Goal: Transaction & Acquisition: Purchase product/service

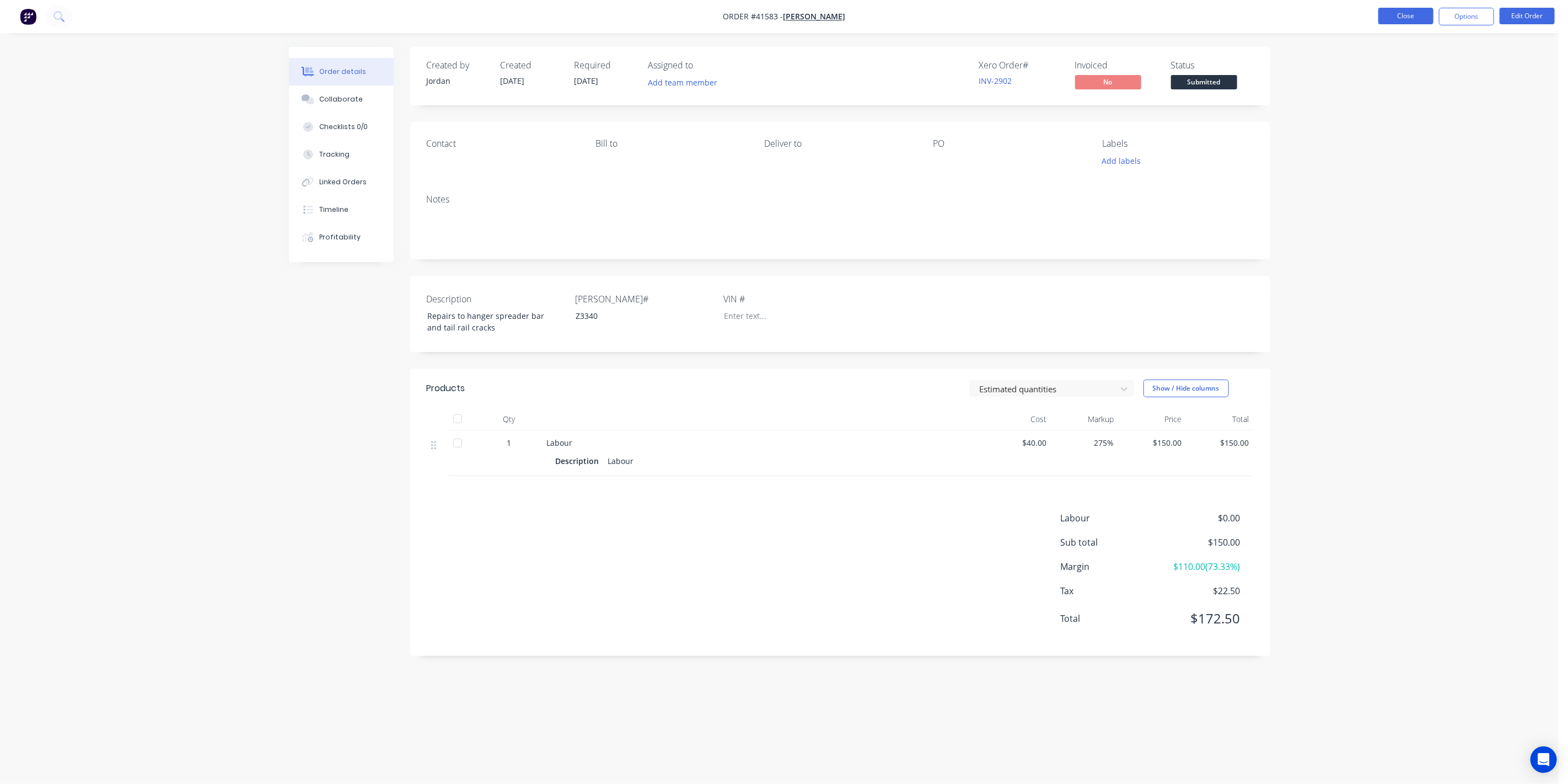
click at [1413, 18] on button "Close" at bounding box center [1406, 16] width 55 height 16
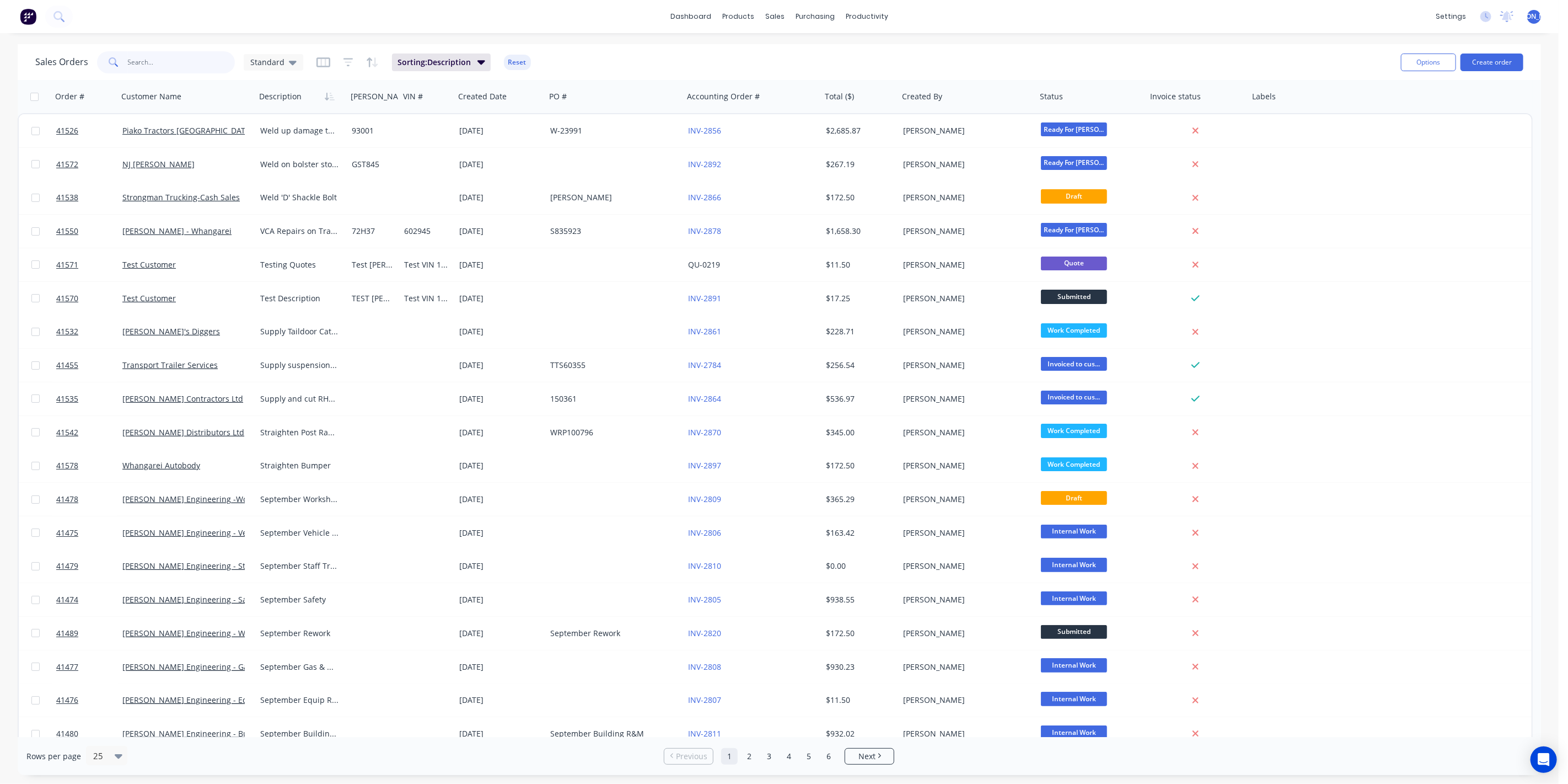
click at [181, 61] on input "text" at bounding box center [182, 62] width 107 height 22
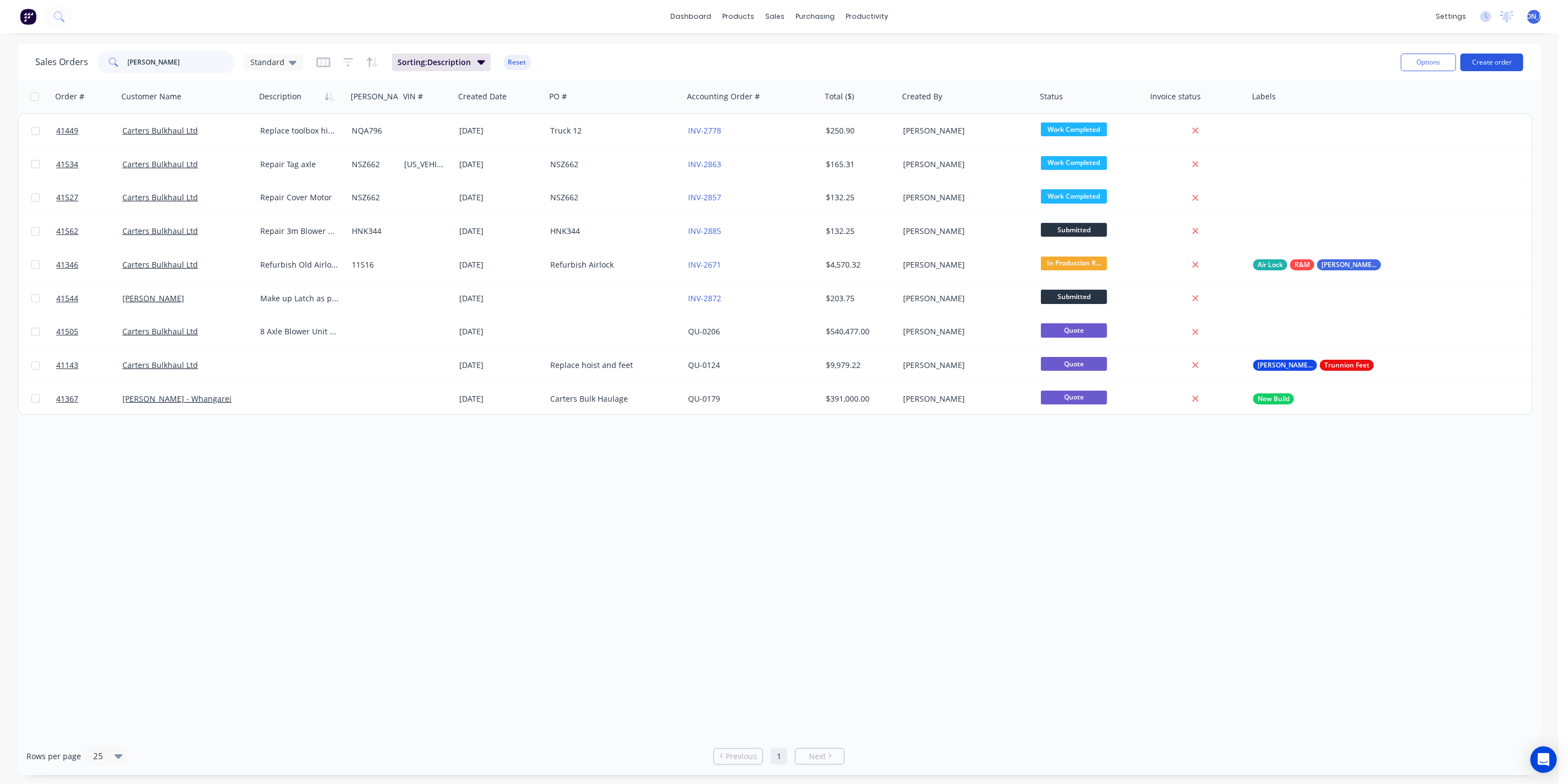
type input "Carter"
click at [1502, 59] on button "Create order" at bounding box center [1492, 63] width 63 height 18
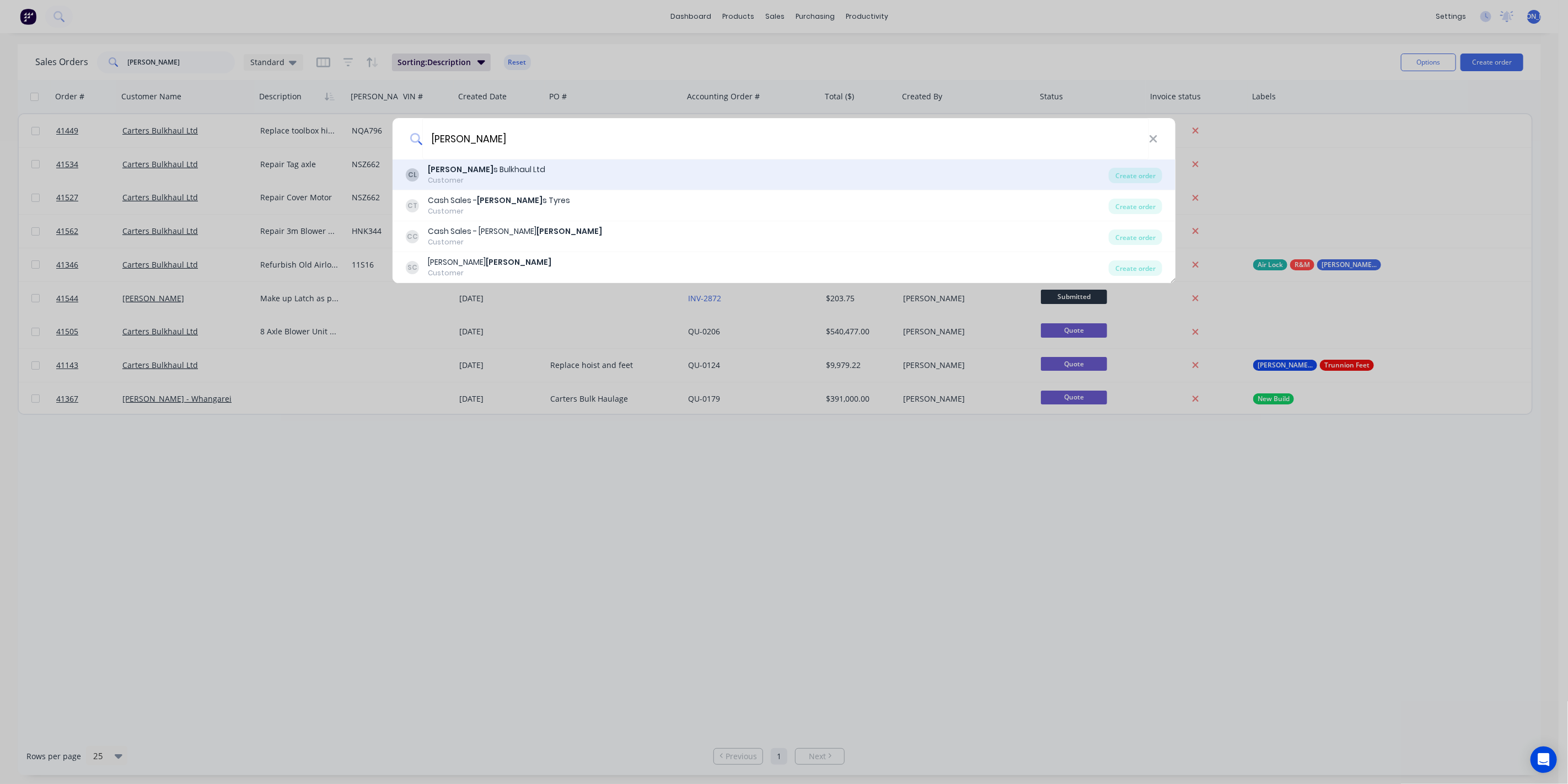
type input "Carter"
click at [492, 174] on div "Carter s Bulkhaul Ltd" at bounding box center [487, 169] width 117 height 11
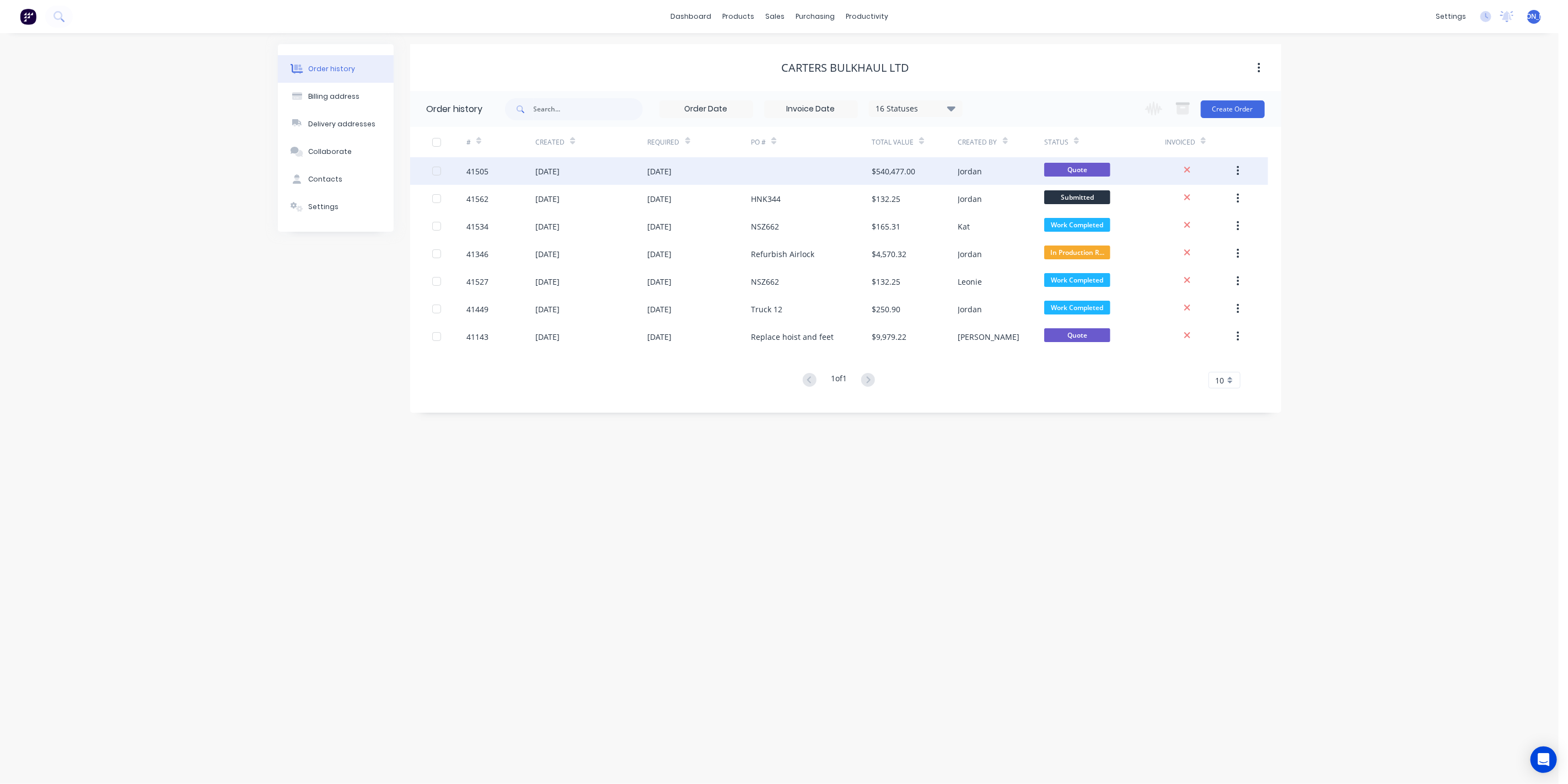
click at [723, 172] on div "05 Sep 2025" at bounding box center [700, 171] width 104 height 28
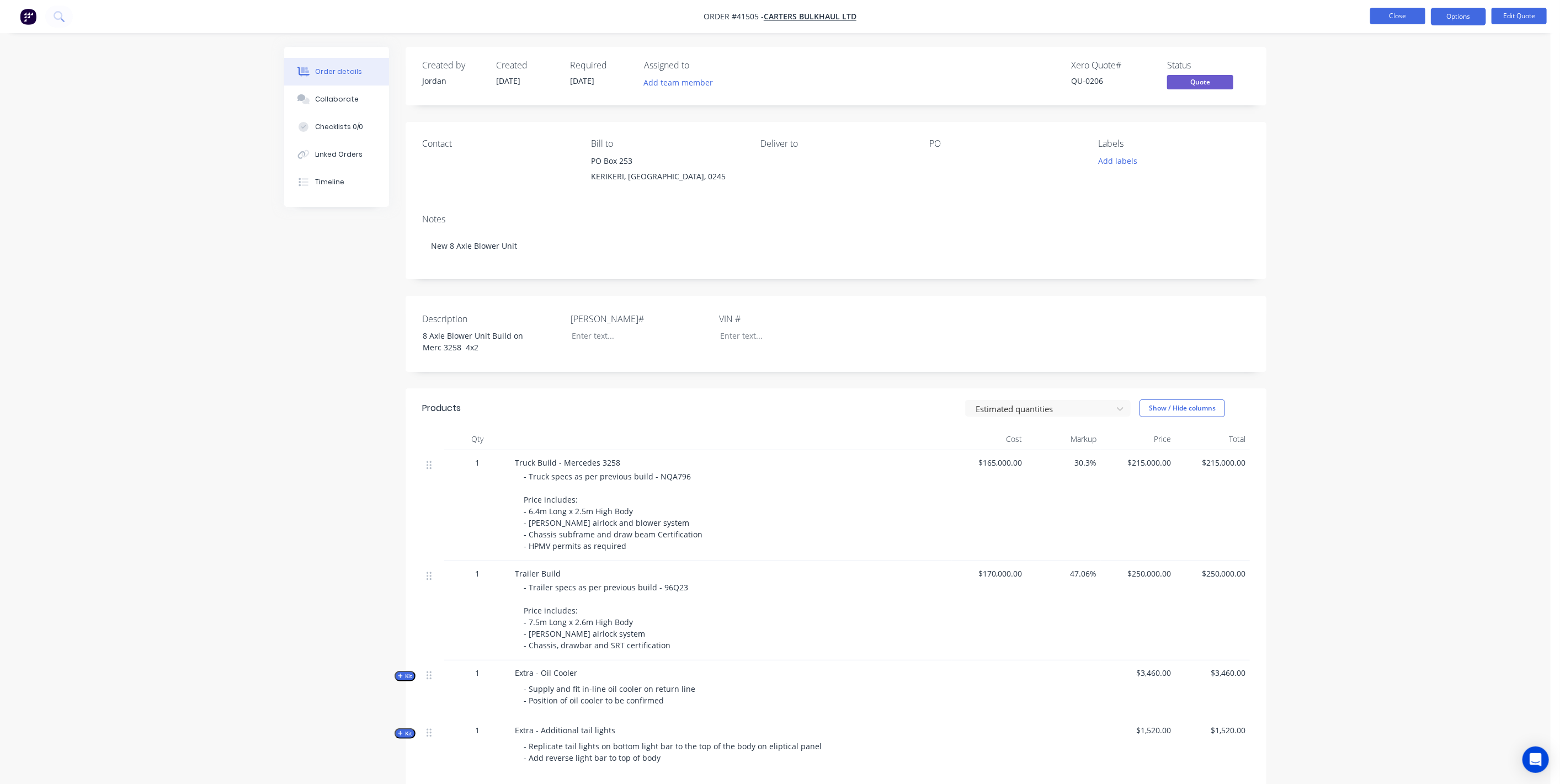
click at [1398, 13] on button "Close" at bounding box center [1398, 16] width 55 height 16
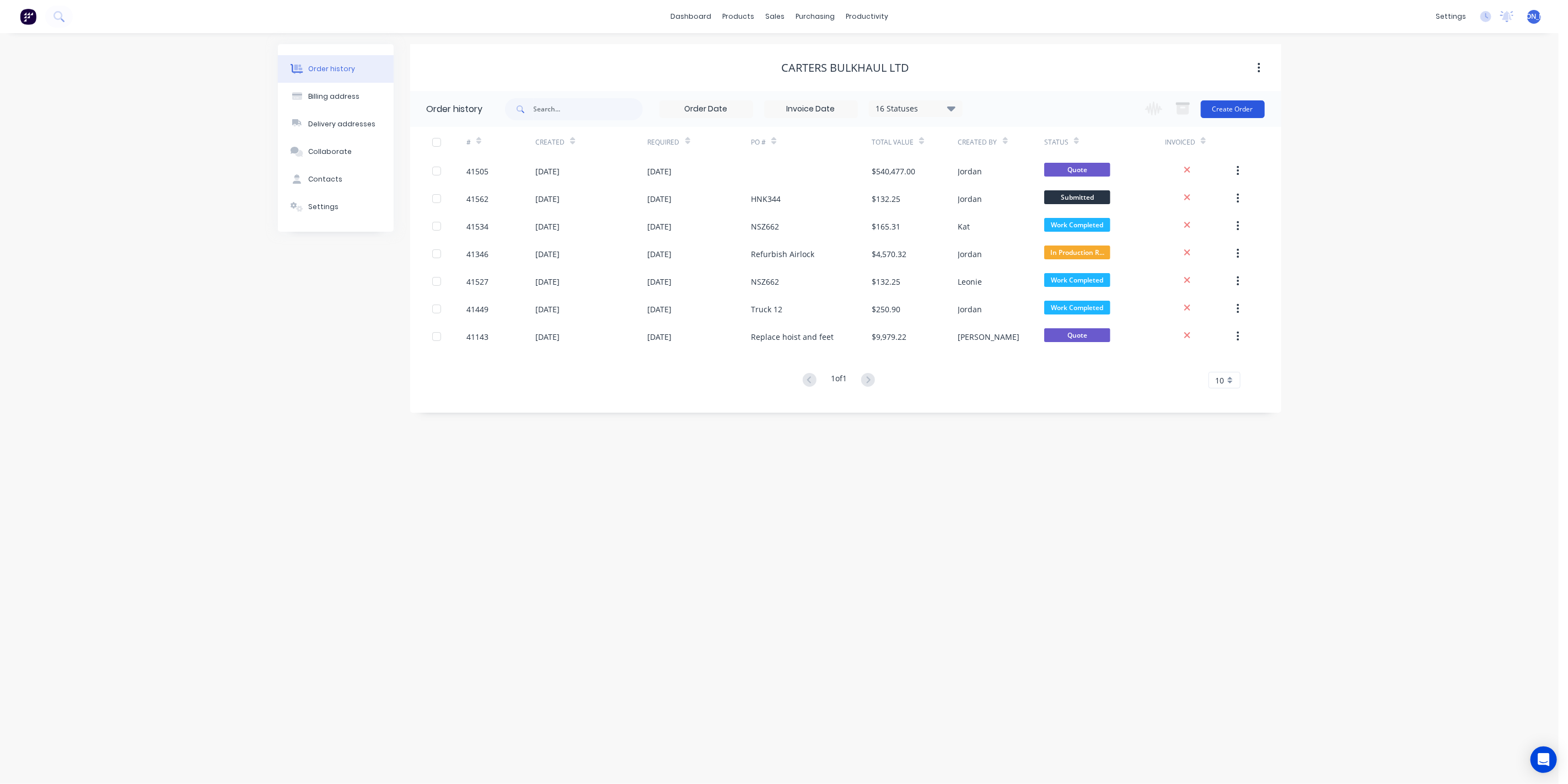
click at [1256, 107] on button "Create Order" at bounding box center [1233, 109] width 64 height 18
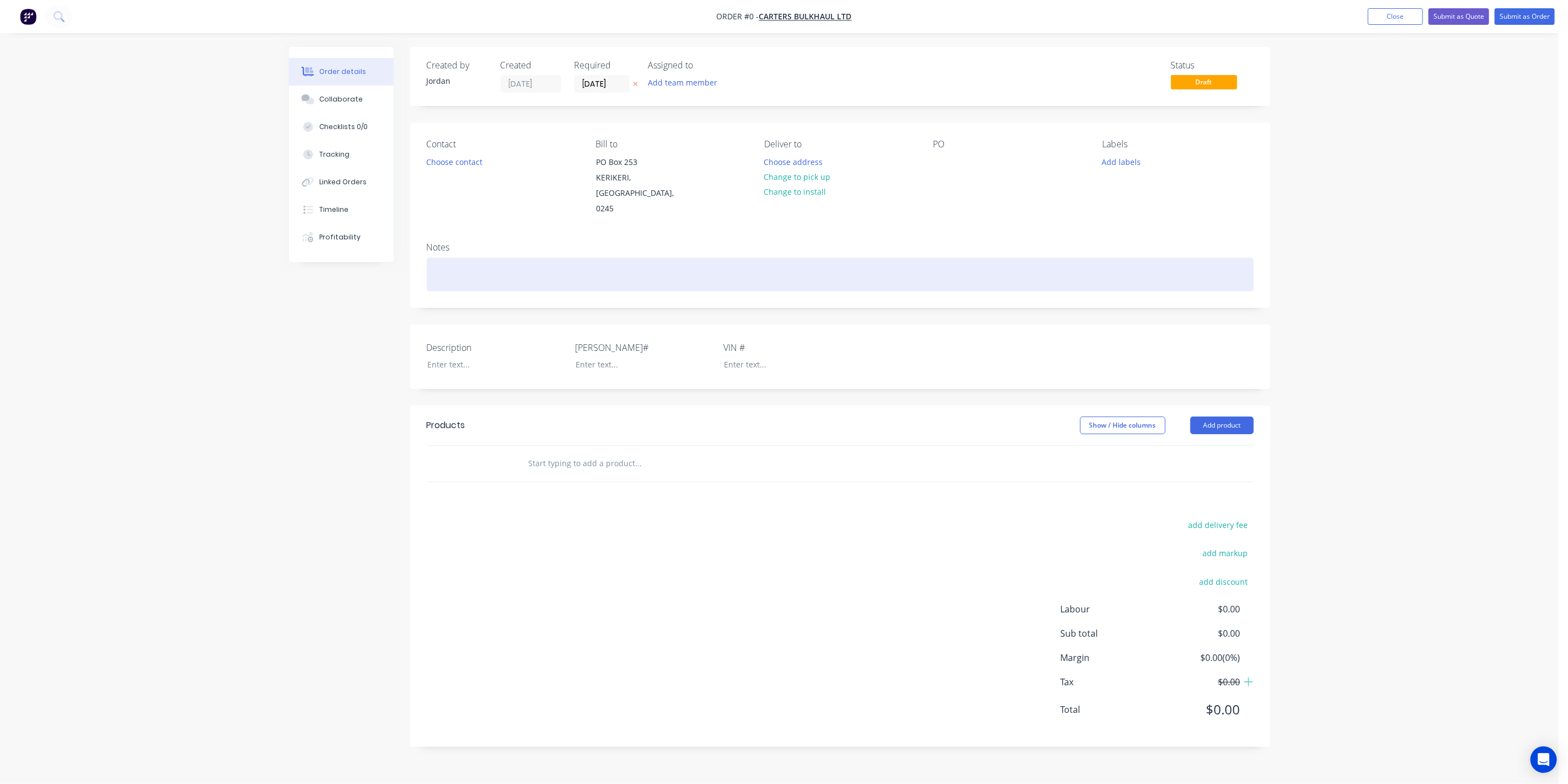
click at [556, 258] on div at bounding box center [841, 274] width 827 height 33
drag, startPoint x: 436, startPoint y: 258, endPoint x: 476, endPoint y: 234, distance: 46.6
click at [436, 258] on div "41505 206" at bounding box center [841, 274] width 827 height 33
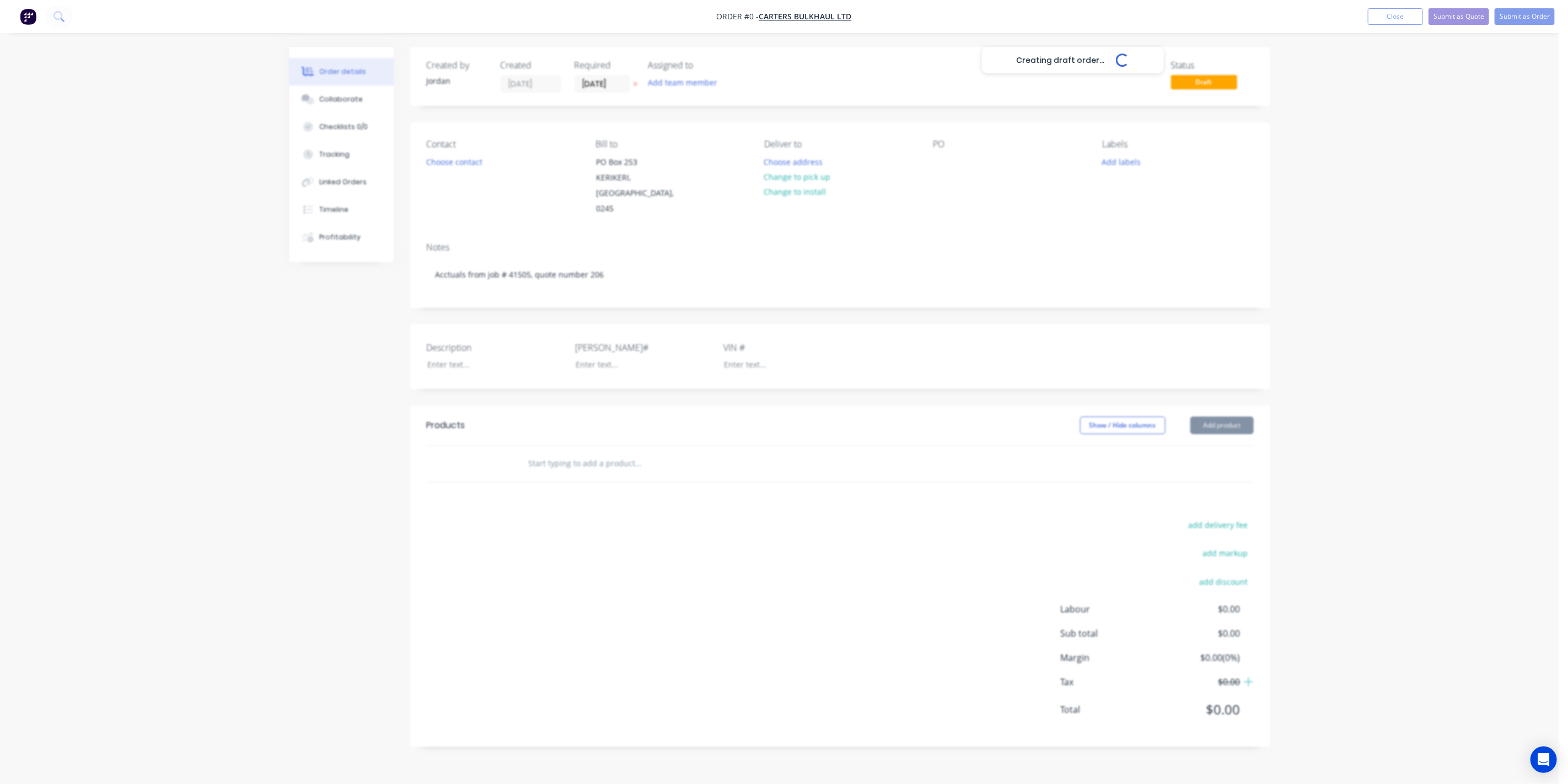
click at [628, 451] on div "Creating draft order... Loading... Order details Collaborate Checklists 0/0 Tra…" at bounding box center [779, 405] width 1003 height 716
click at [1241, 416] on button "Add product" at bounding box center [1222, 425] width 63 height 18
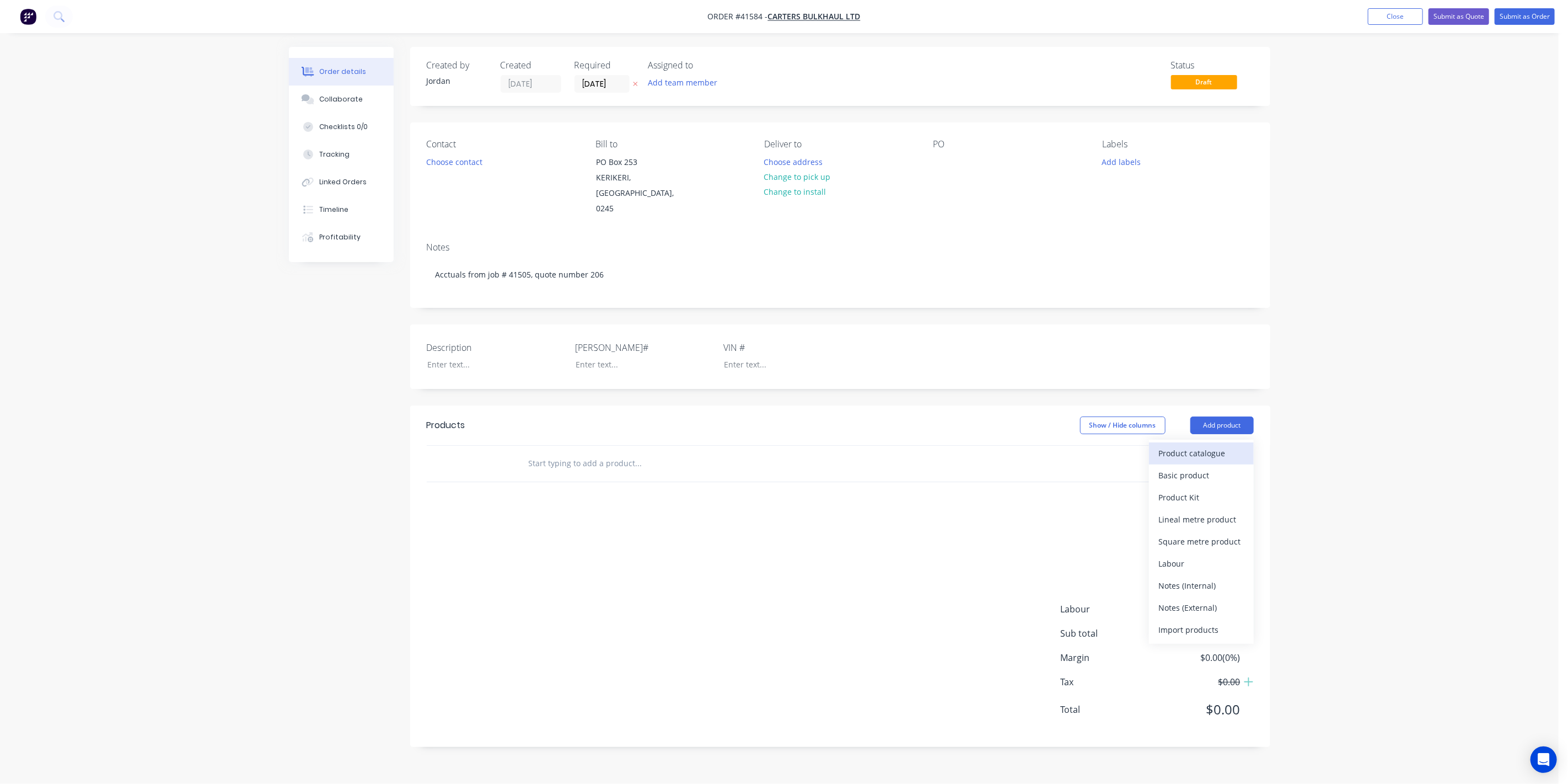
click at [1218, 445] on div "Product catalogue" at bounding box center [1201, 453] width 85 height 16
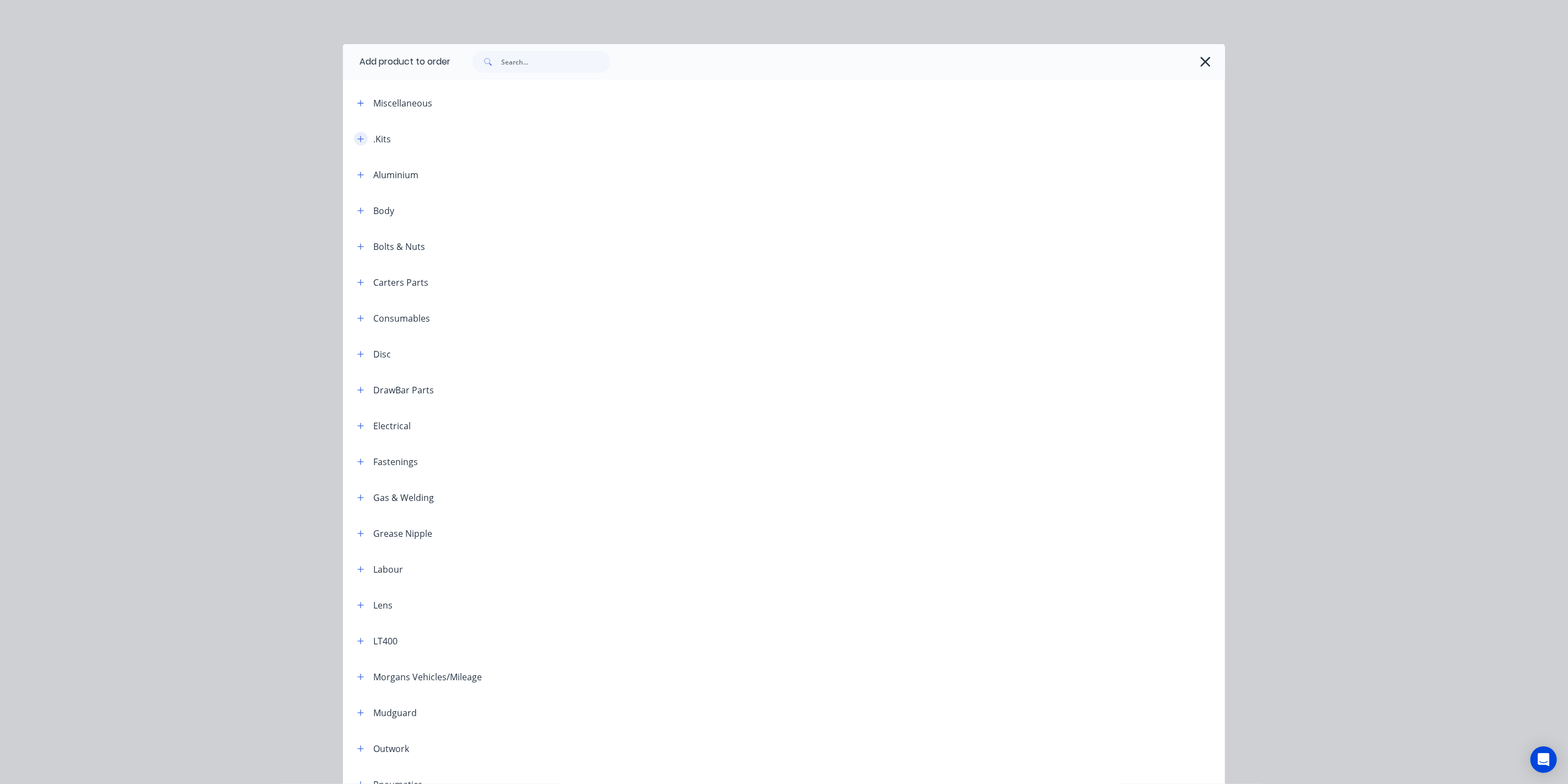
click at [357, 140] on icon "button" at bounding box center [361, 139] width 6 height 8
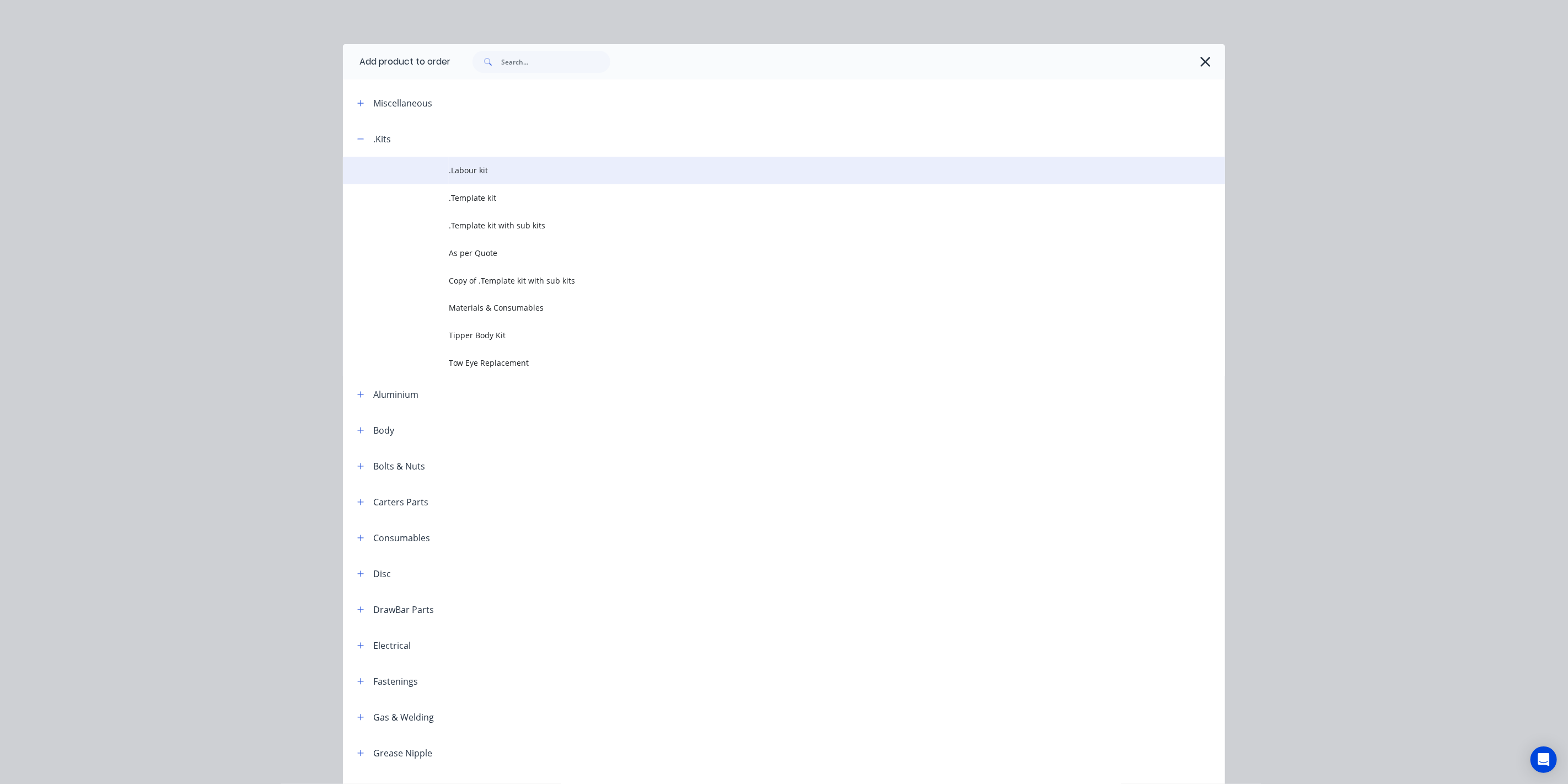
click at [480, 169] on span ".Labour kit" at bounding box center [759, 170] width 621 height 11
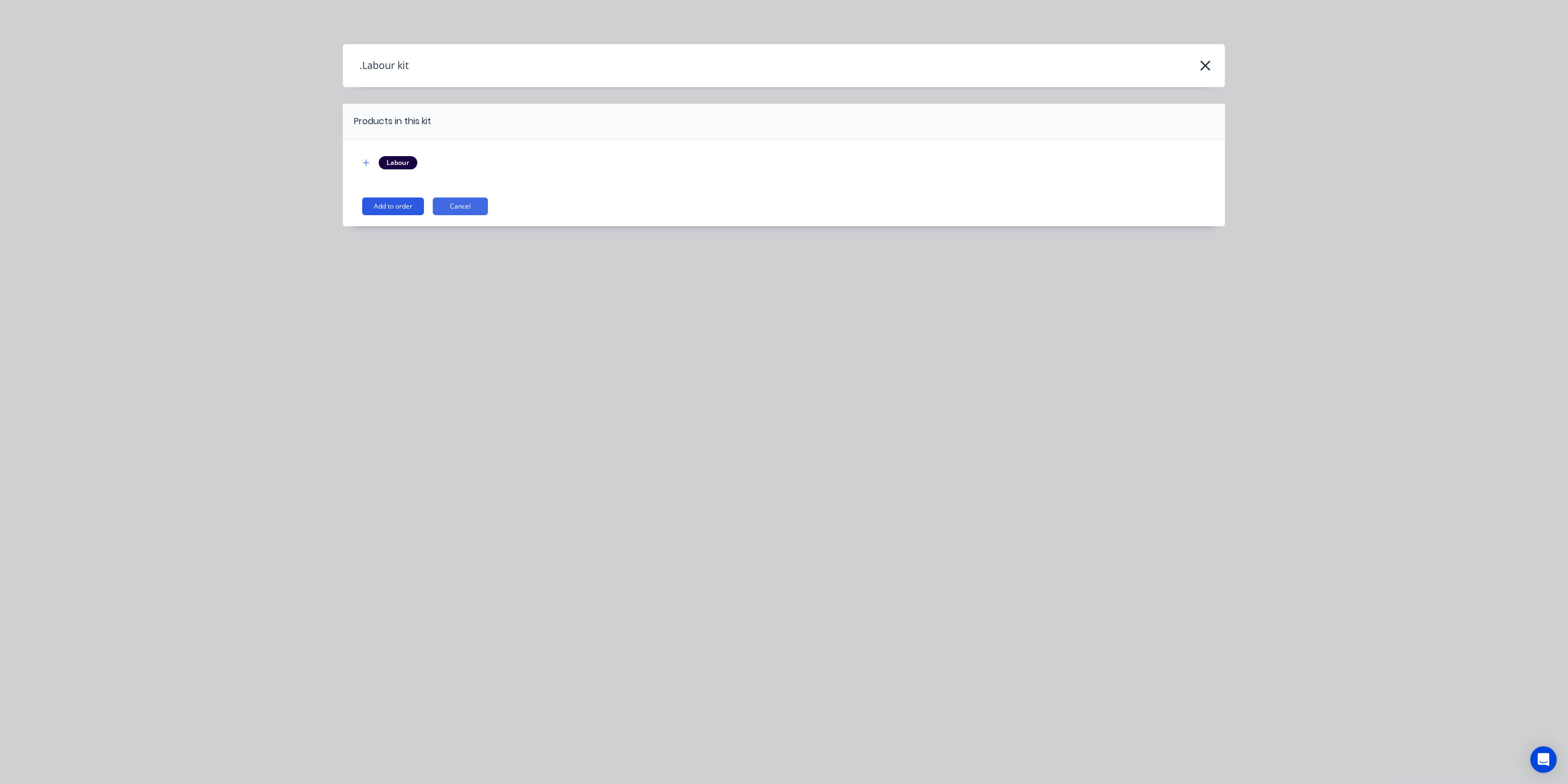
click at [409, 208] on button "Add to order" at bounding box center [393, 207] width 62 height 18
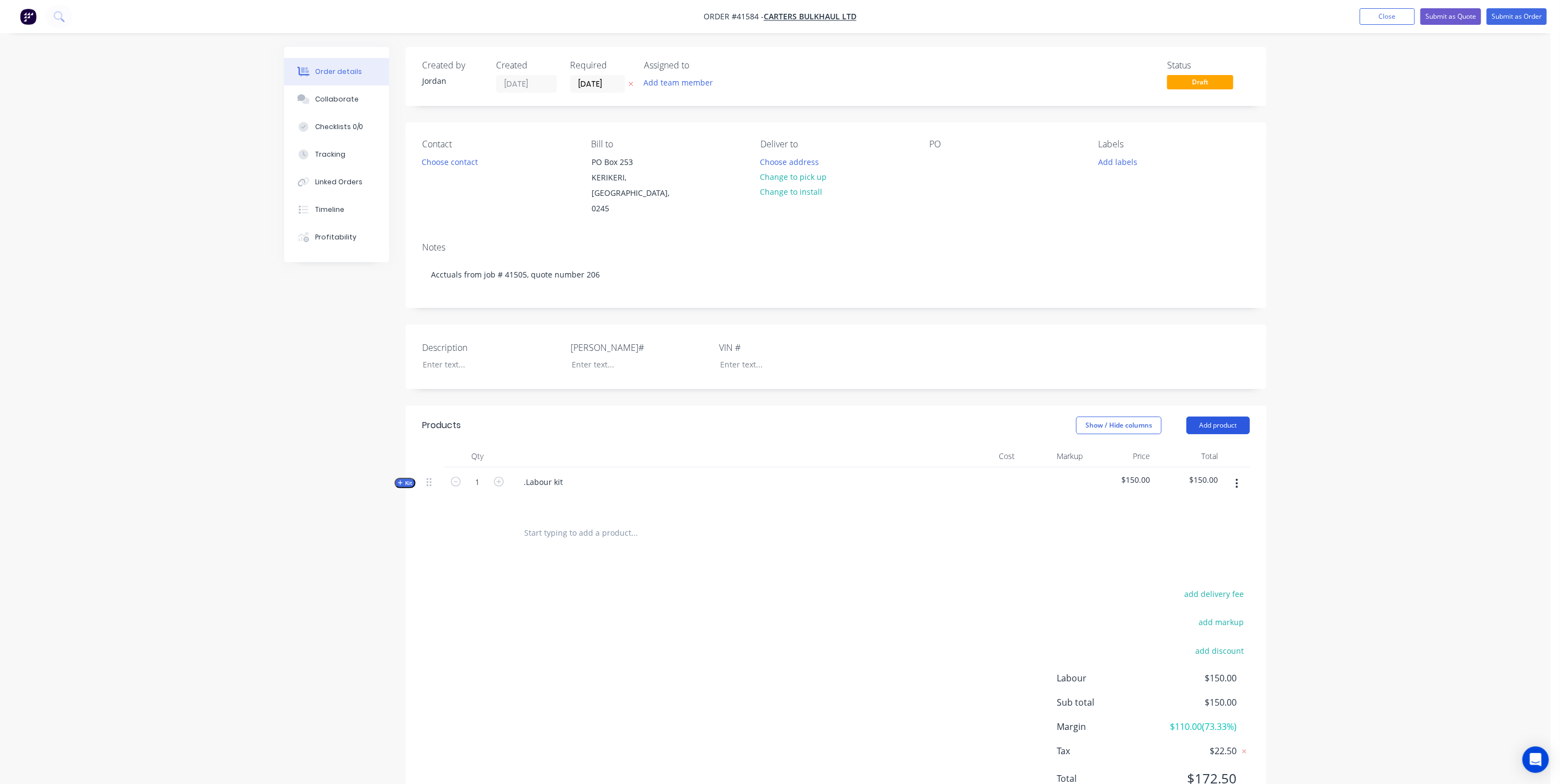
click at [1237, 416] on button "Add product" at bounding box center [1218, 425] width 63 height 18
click at [1186, 445] on div "Product catalogue" at bounding box center [1197, 453] width 85 height 16
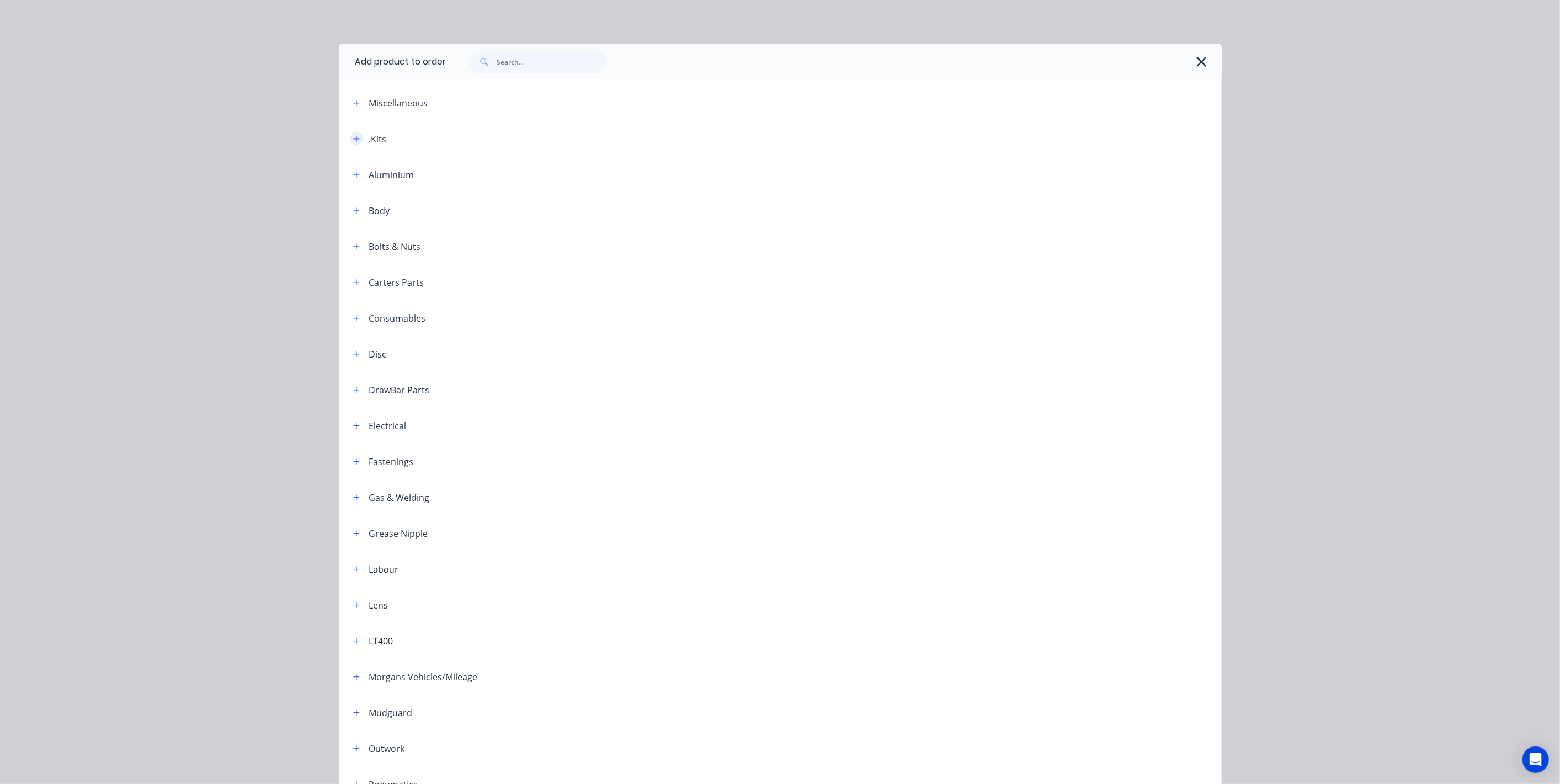
click at [352, 133] on button "button" at bounding box center [357, 139] width 14 height 14
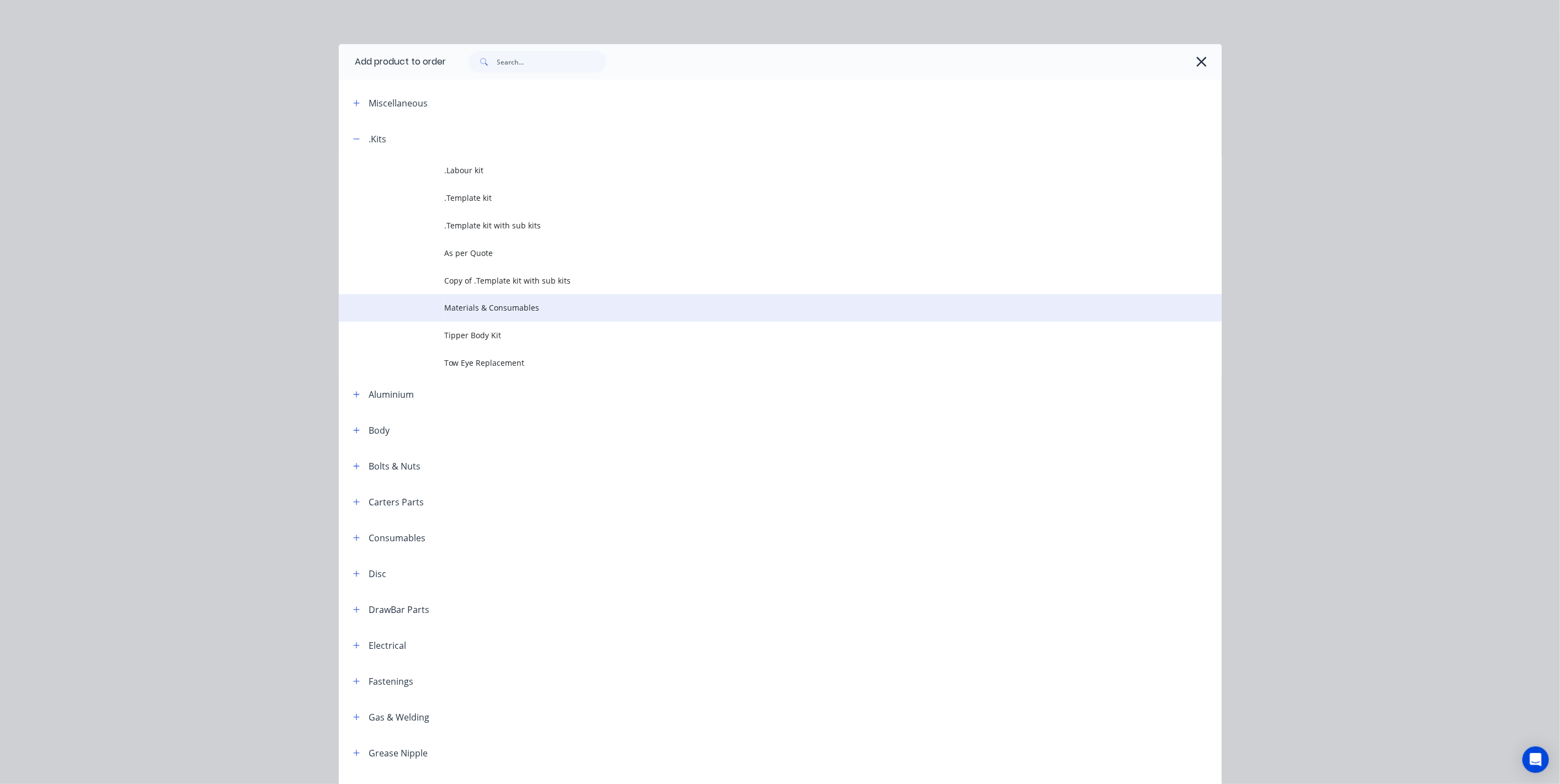
click at [487, 305] on span "Materials & Consumables" at bounding box center [755, 308] width 621 height 11
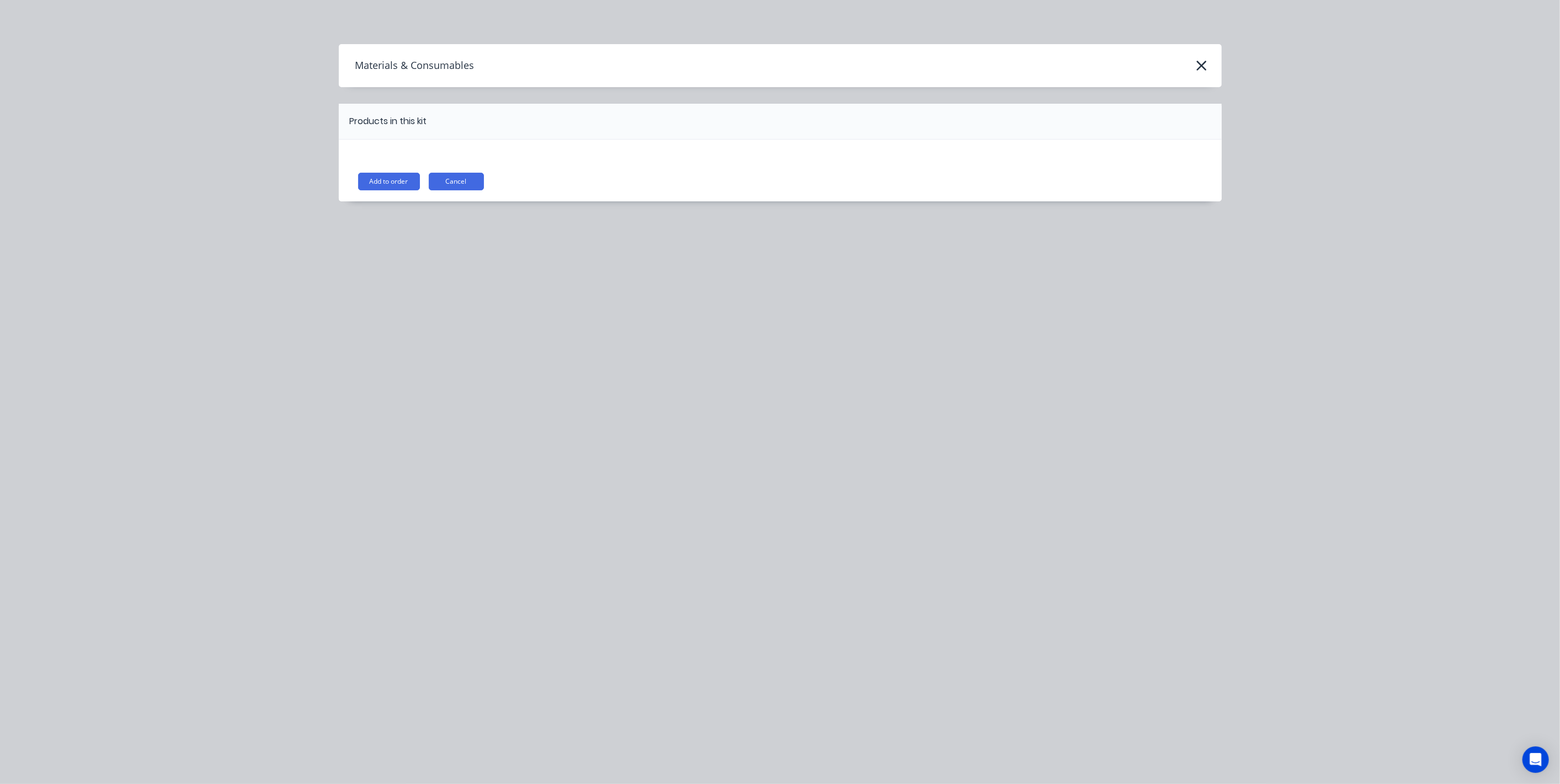
click at [374, 171] on div "Add to order Cancel" at bounding box center [780, 171] width 883 height 62
click at [376, 175] on button "Add to order" at bounding box center [389, 181] width 62 height 18
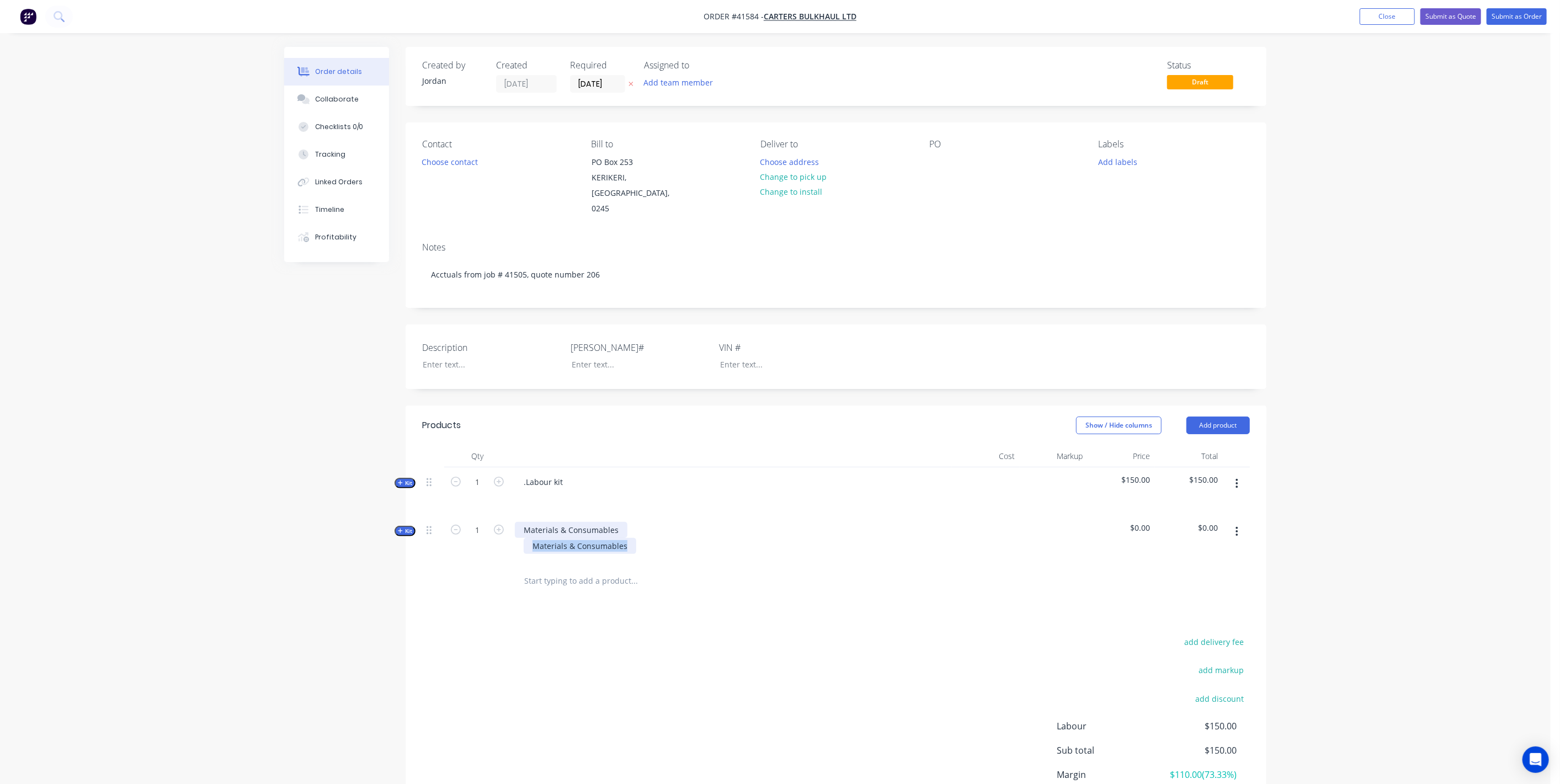
drag, startPoint x: 625, startPoint y: 531, endPoint x: 522, endPoint y: 519, distance: 103.7
click at [522, 519] on div "Materials & Consumables Materials & Consumables" at bounding box center [731, 540] width 442 height 48
click at [658, 589] on div "Products Show / Hide columns Add product Qty Cost Markup Price Total Kit 1 .Lab…" at bounding box center [836, 635] width 861 height 459
click at [408, 527] on span "Kit" at bounding box center [405, 531] width 15 height 8
click at [552, 563] on input "text" at bounding box center [634, 574] width 221 height 22
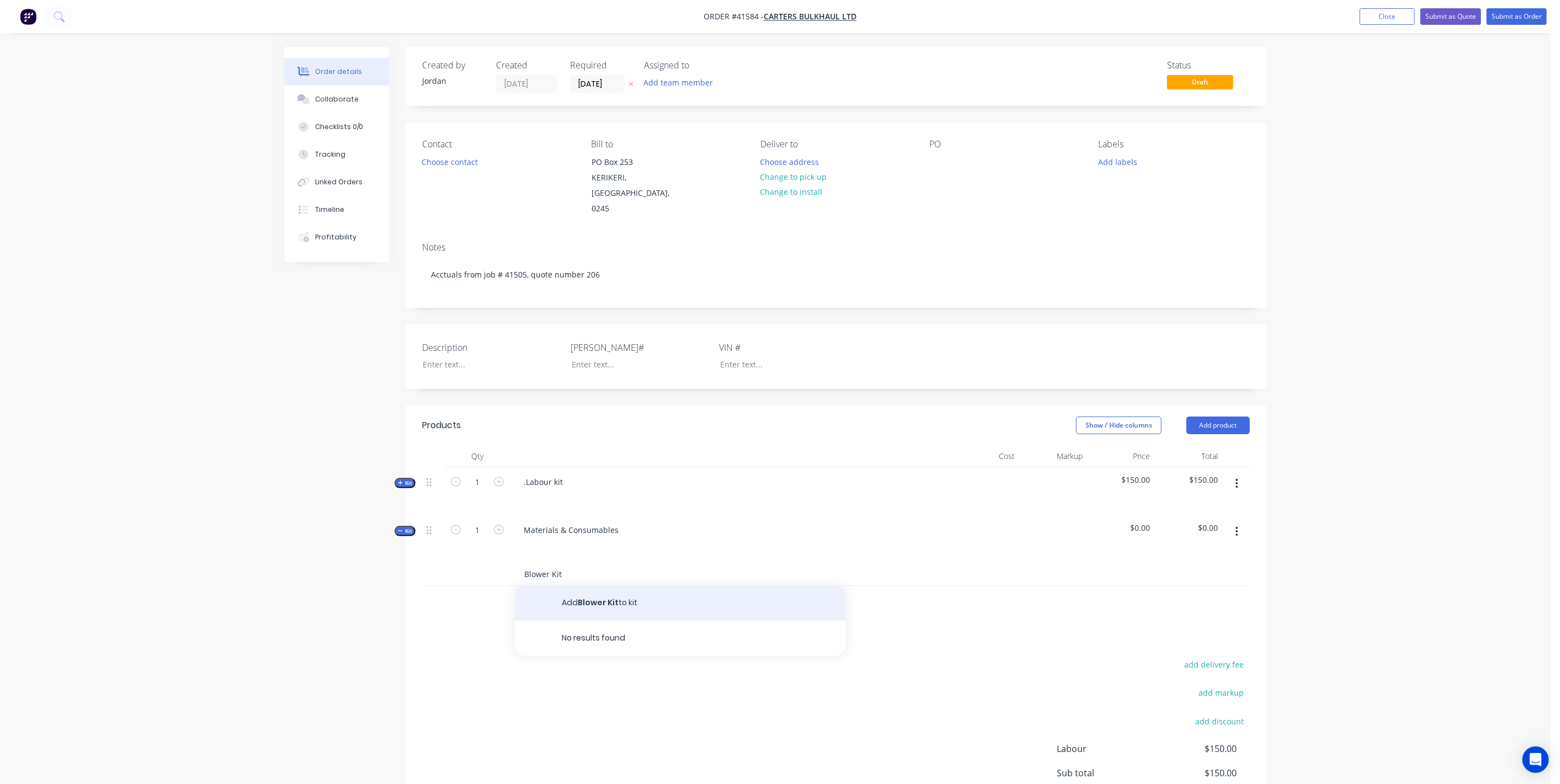
type input "Blower Kit"
click at [596, 586] on button "Add Blower Kit to kit" at bounding box center [681, 603] width 331 height 35
click at [574, 588] on div at bounding box center [580, 596] width 113 height 16
click at [733, 588] on div "Truck and Trailer blower kit from Cowan Trailers" at bounding box center [736, 596] width 424 height 16
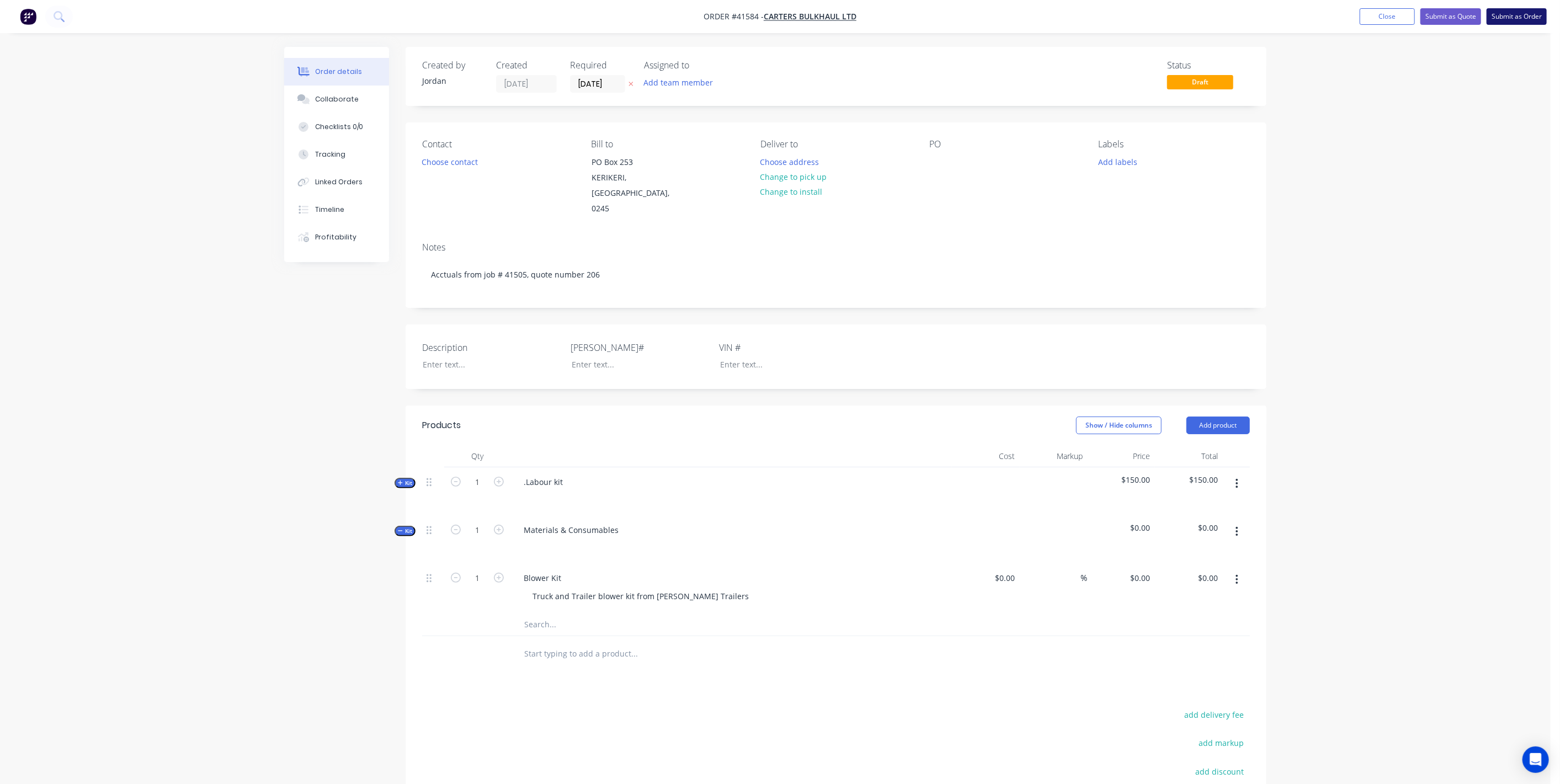
click at [1501, 15] on button "Submit as Order" at bounding box center [1516, 16] width 60 height 16
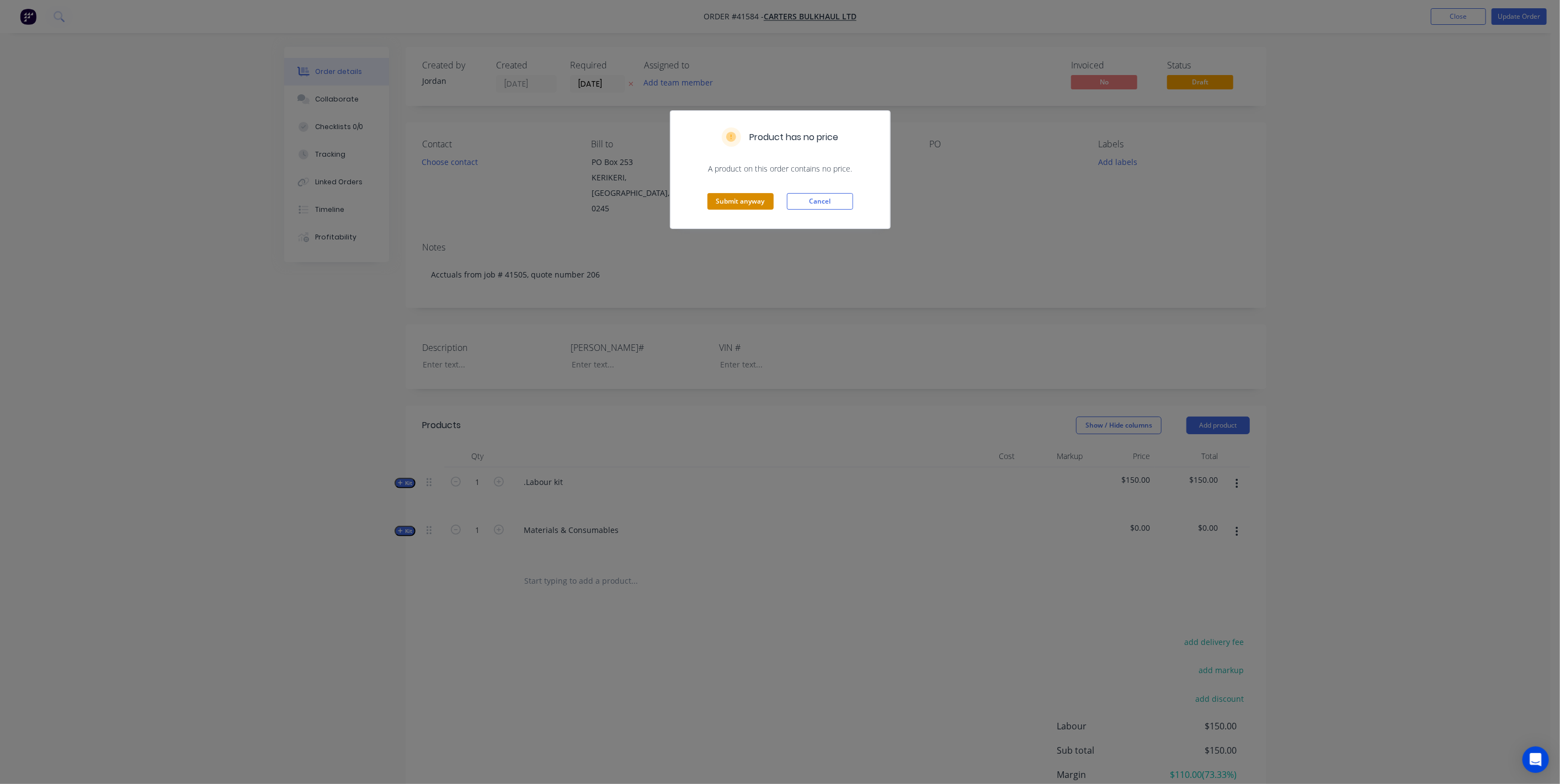
click at [756, 198] on button "Submit anyway" at bounding box center [740, 202] width 66 height 16
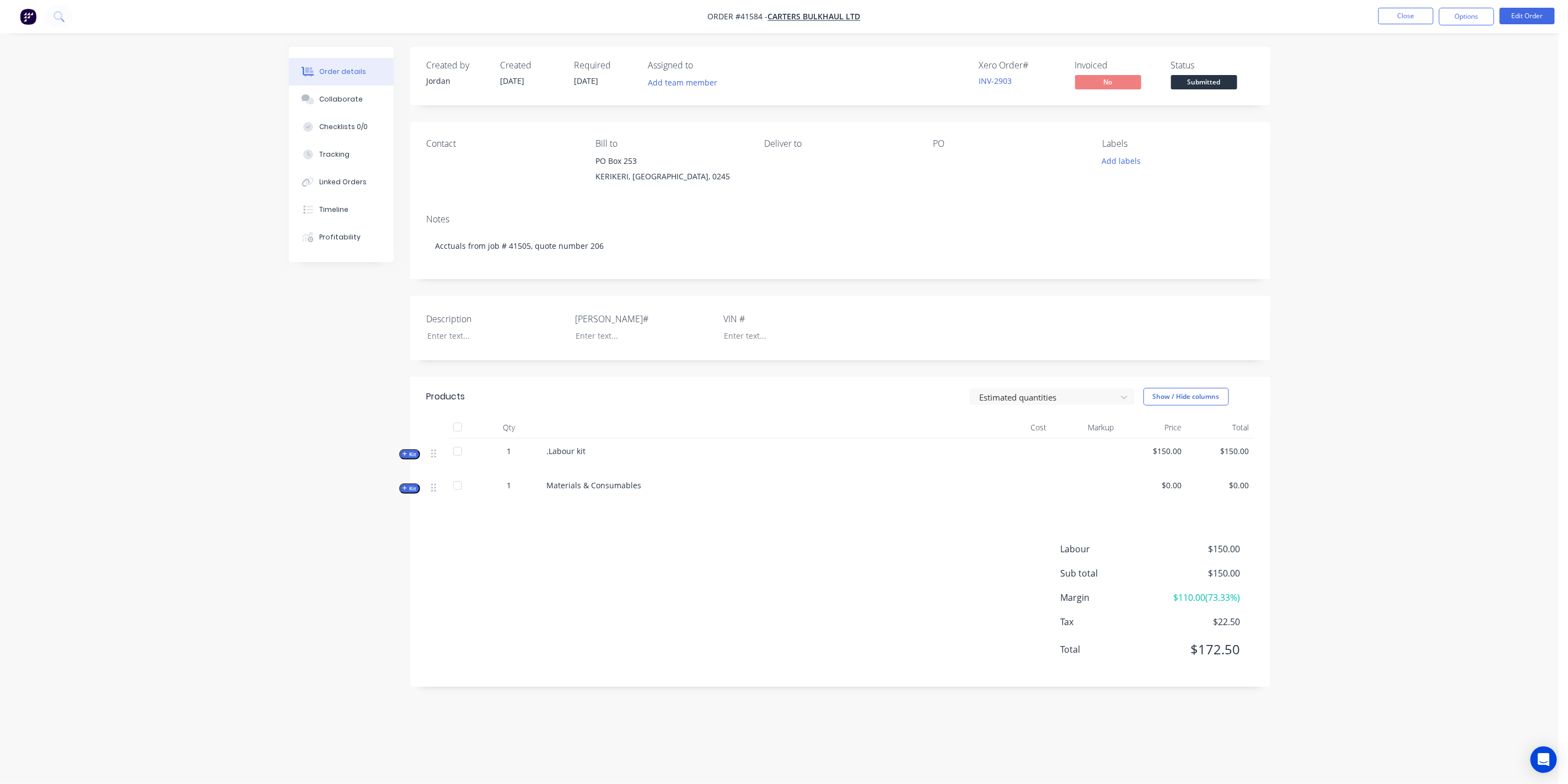
click at [410, 485] on span "Kit" at bounding box center [409, 488] width 15 height 8
click at [1037, 517] on span "$0.00" at bounding box center [1017, 519] width 59 height 11
click at [1473, 16] on button "Options" at bounding box center [1466, 16] width 55 height 18
click at [1423, 209] on button "Purchase Products" at bounding box center [1433, 199] width 121 height 22
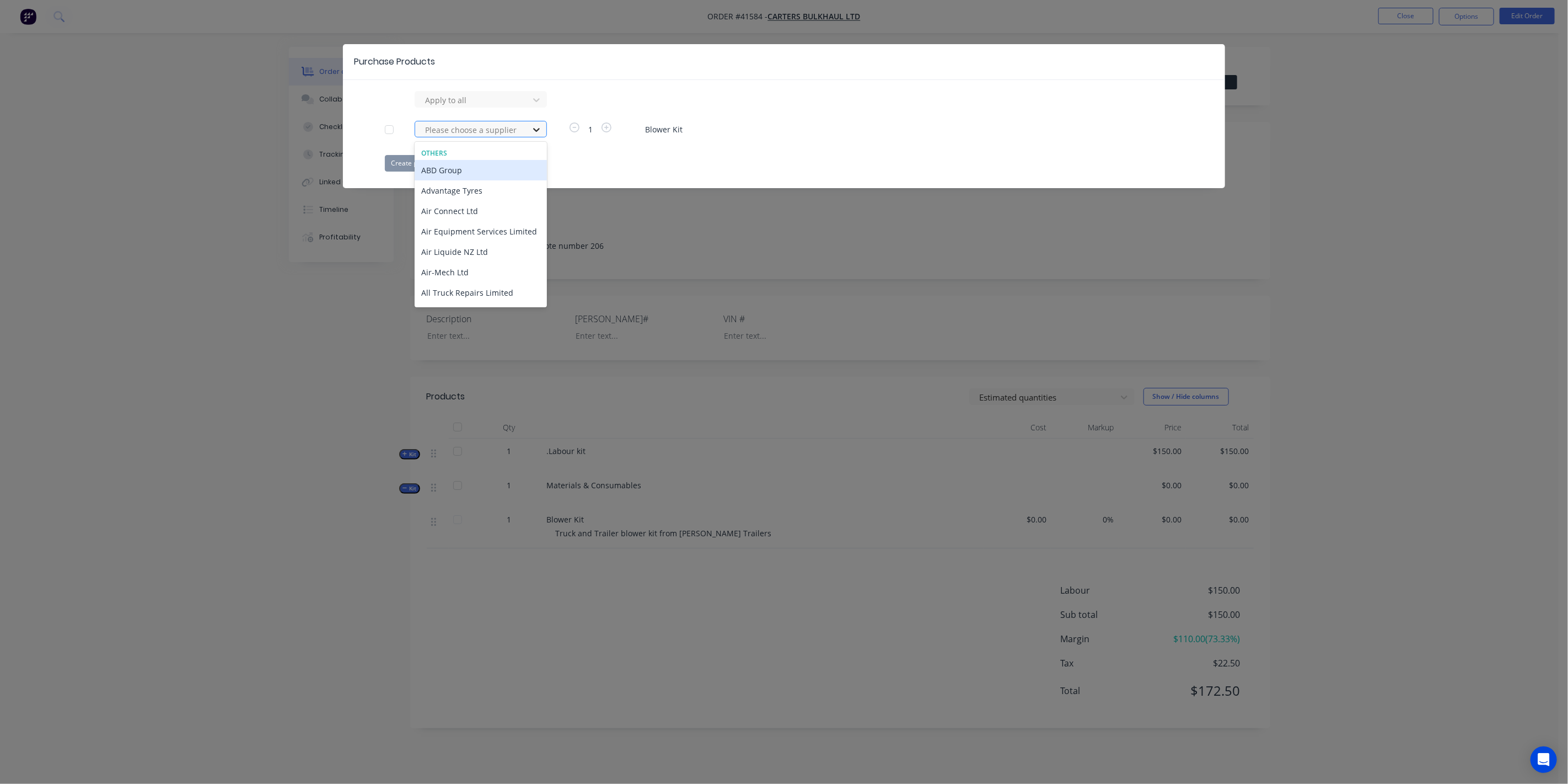
click at [536, 127] on icon at bounding box center [536, 129] width 11 height 11
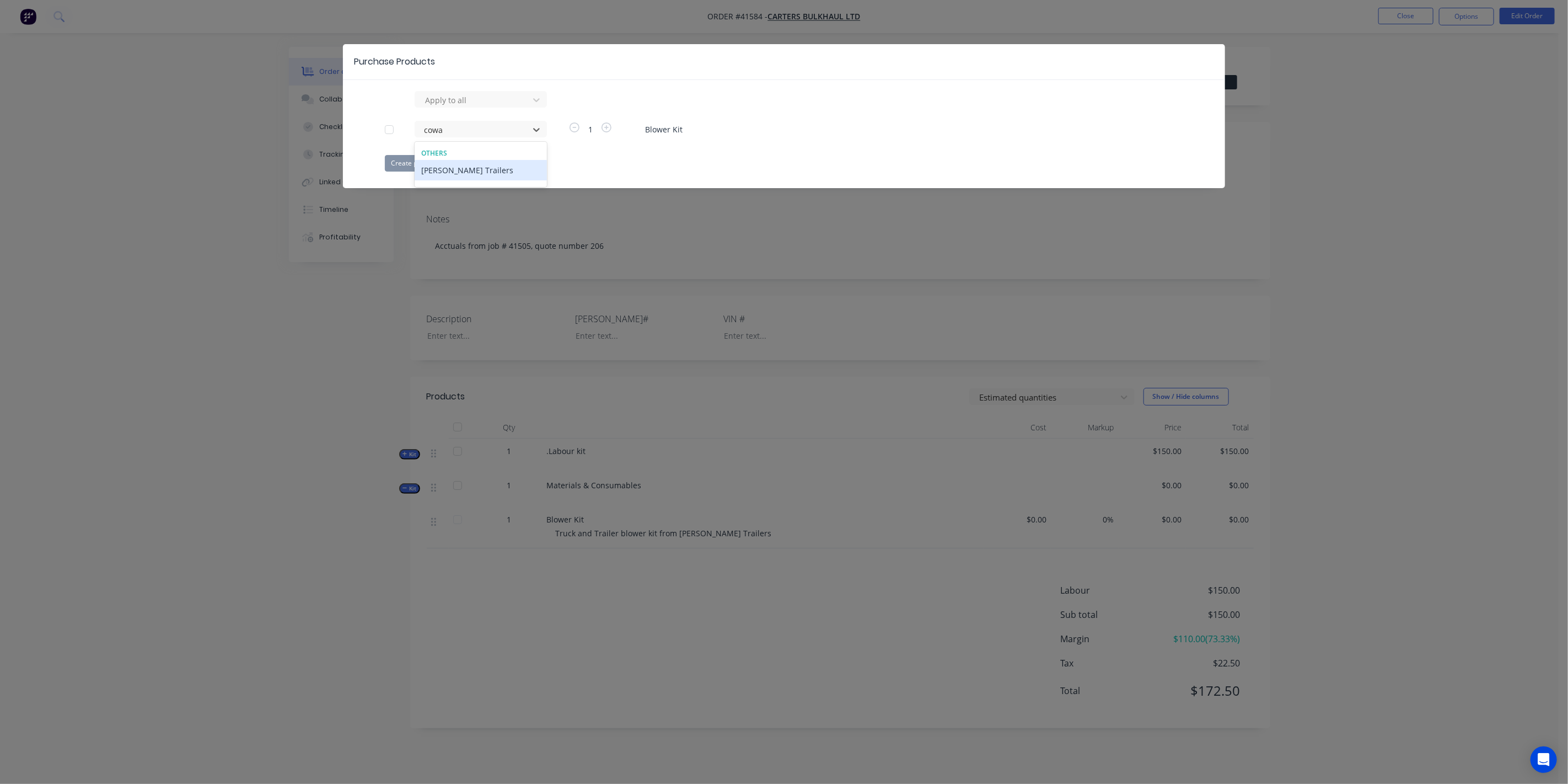
type input "cowan"
click at [501, 171] on div "[PERSON_NAME] Trailers" at bounding box center [481, 170] width 133 height 20
click at [407, 162] on button "Create purchase(s)" at bounding box center [420, 163] width 71 height 16
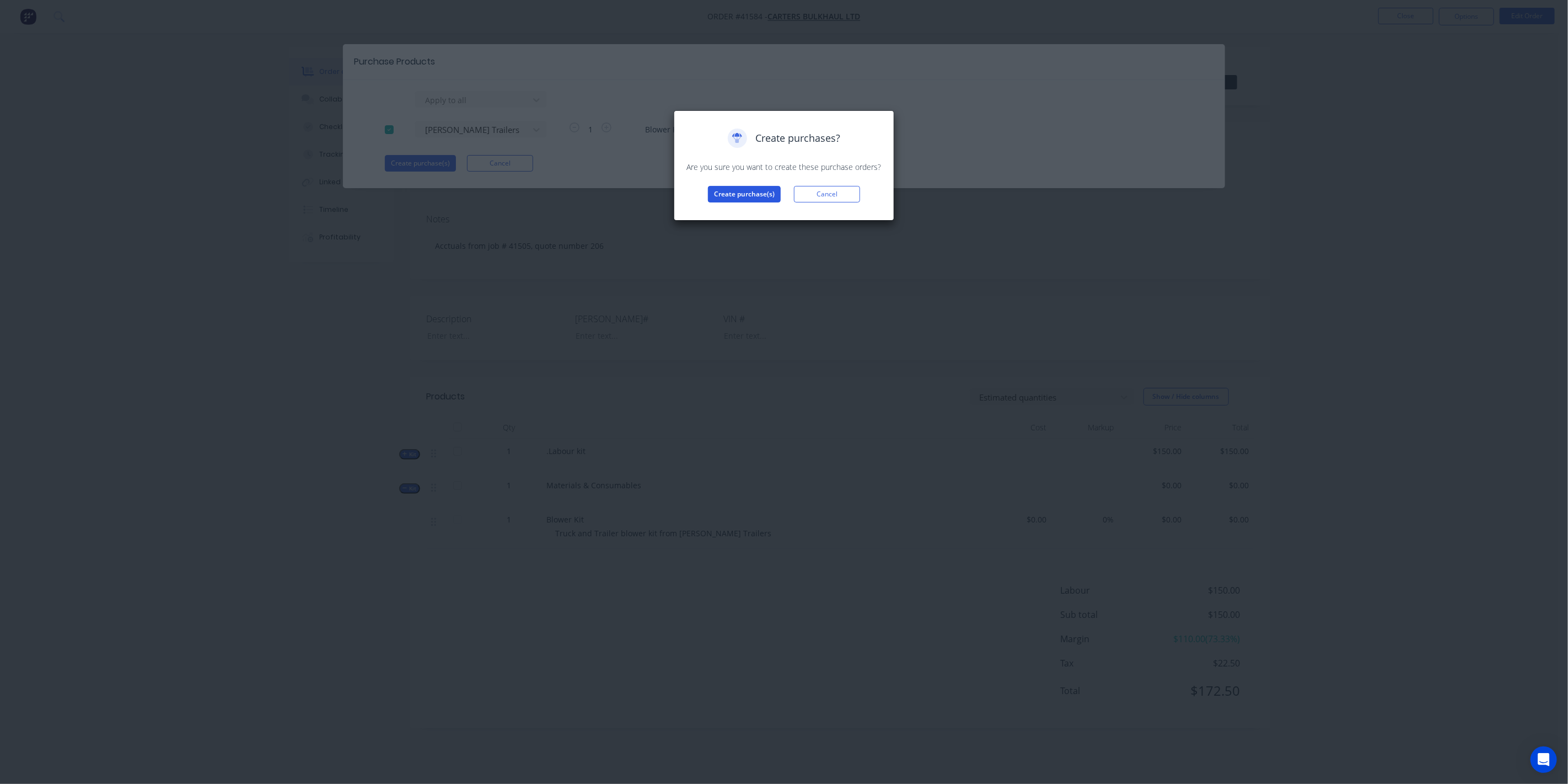
click at [745, 191] on button "Create purchase(s)" at bounding box center [744, 194] width 73 height 16
click at [751, 212] on button "View purchase(s)" at bounding box center [744, 212] width 66 height 16
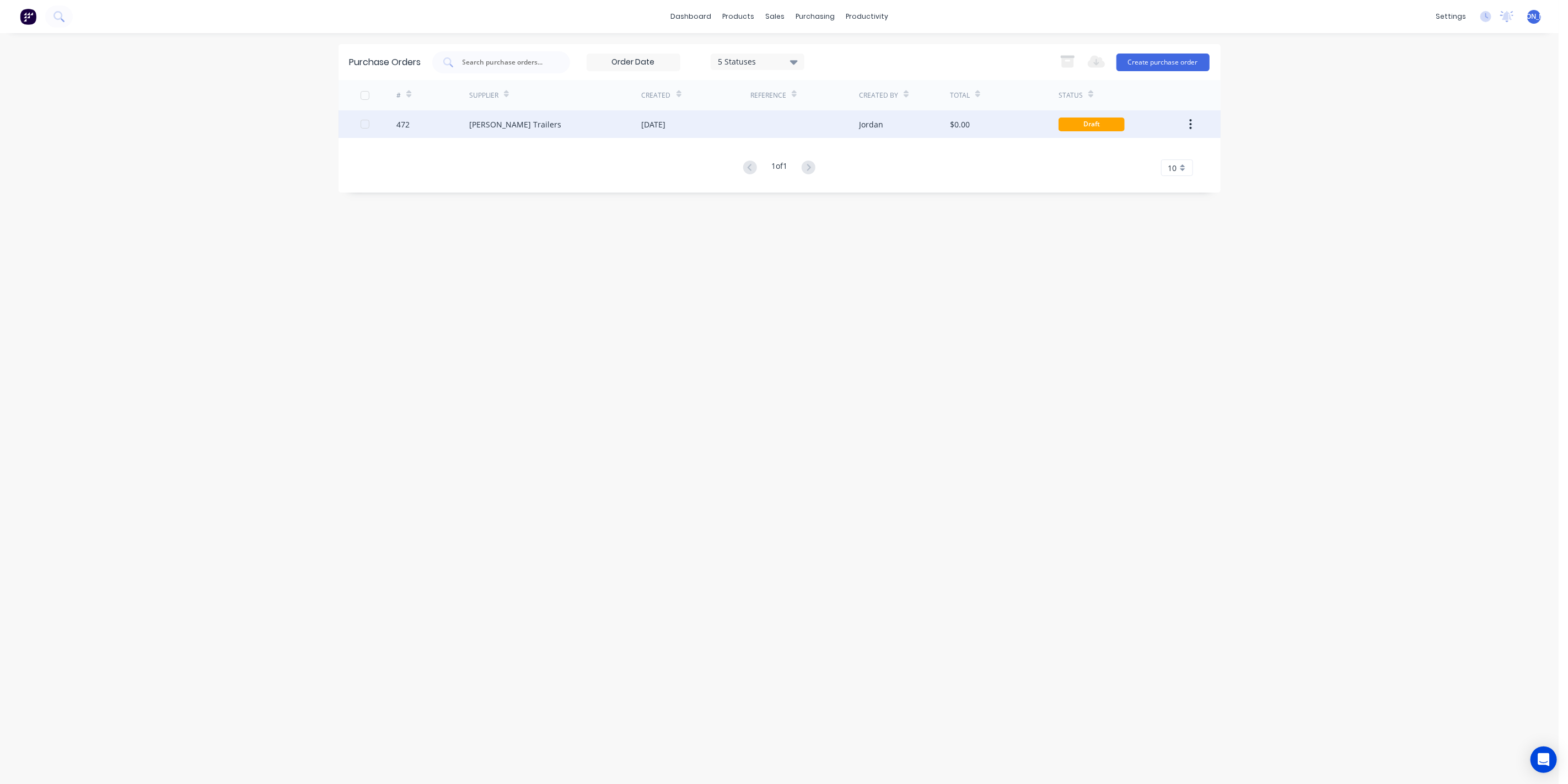
click at [585, 133] on div "[PERSON_NAME] Trailers" at bounding box center [555, 124] width 172 height 28
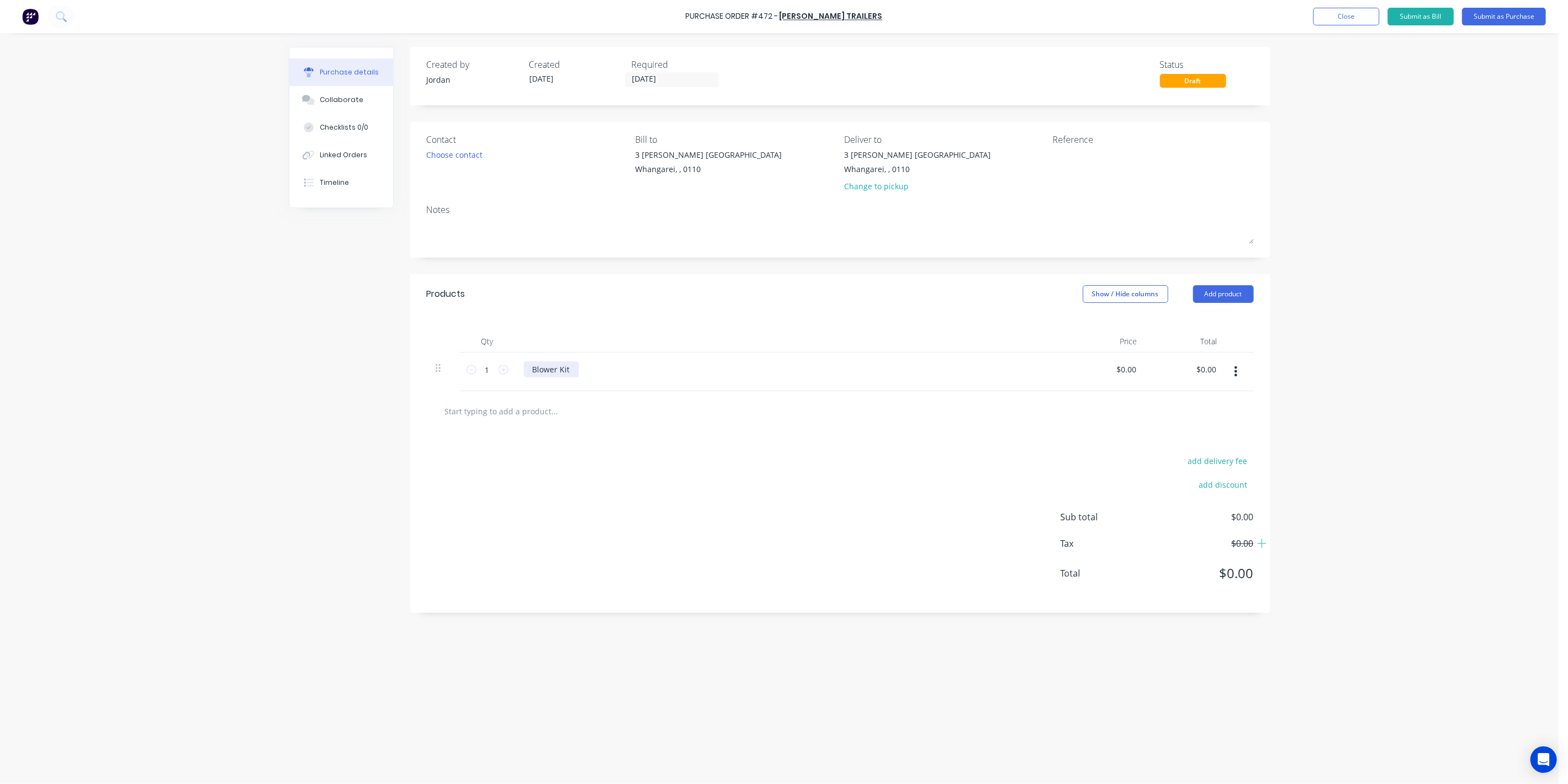
click at [571, 371] on div "Blower Kit" at bounding box center [551, 369] width 55 height 16
click at [573, 371] on div "Blower Kit" at bounding box center [551, 369] width 55 height 16
click at [644, 378] on div "Blower Kit" at bounding box center [791, 371] width 551 height 39
click at [575, 370] on div "Blower Kit" at bounding box center [551, 369] width 55 height 16
click at [622, 380] on div "Blower Kit" at bounding box center [791, 371] width 551 height 39
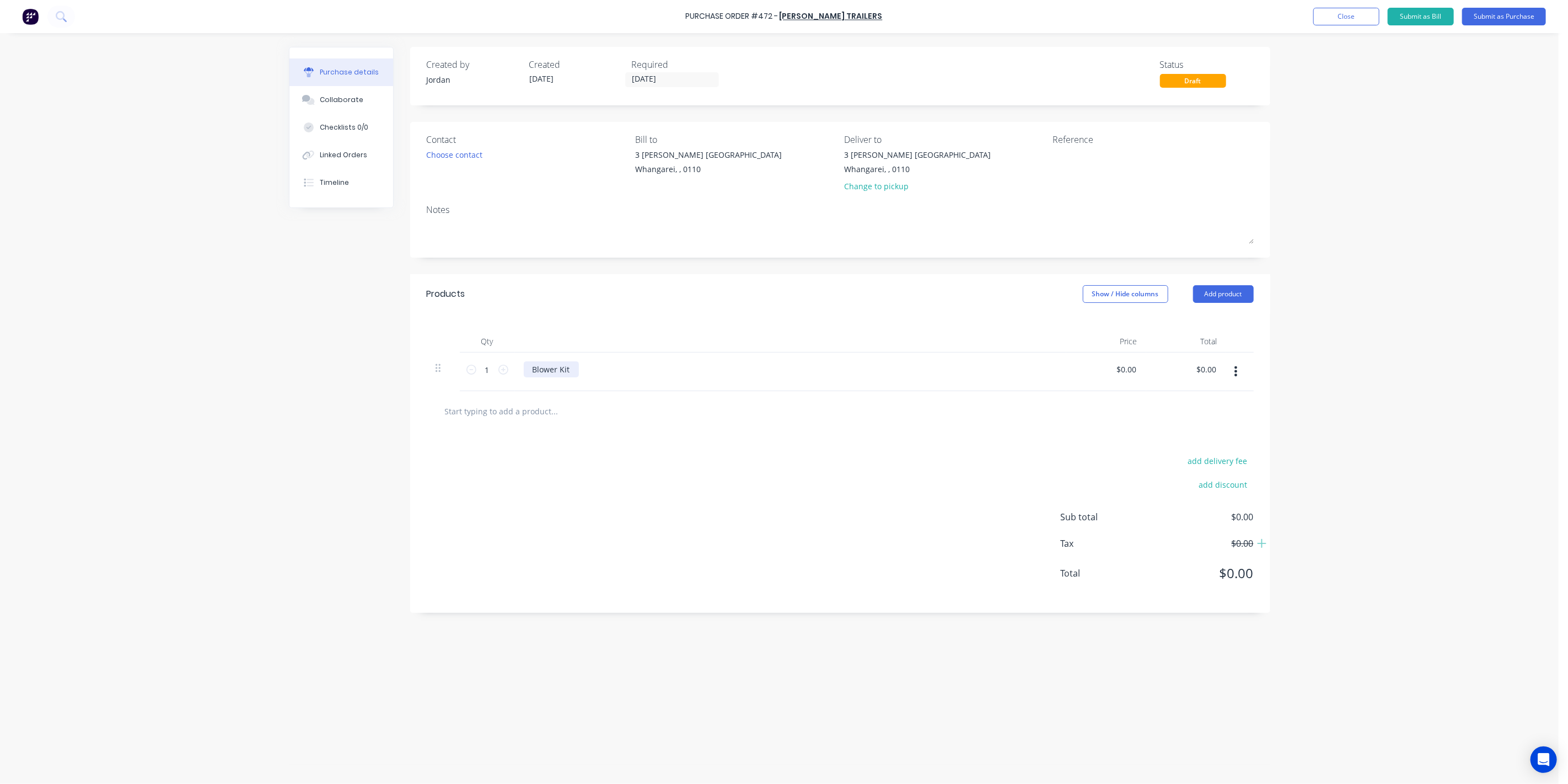
click at [572, 370] on div "Blower Kit" at bounding box center [551, 369] width 55 height 16
type input "0.00"
click at [1137, 369] on input "0.00" at bounding box center [1126, 369] width 25 height 16
drag, startPoint x: 1137, startPoint y: 368, endPoint x: 1112, endPoint y: 367, distance: 25.0
click at [1112, 367] on div "0.00 0.00" at bounding box center [1106, 371] width 80 height 39
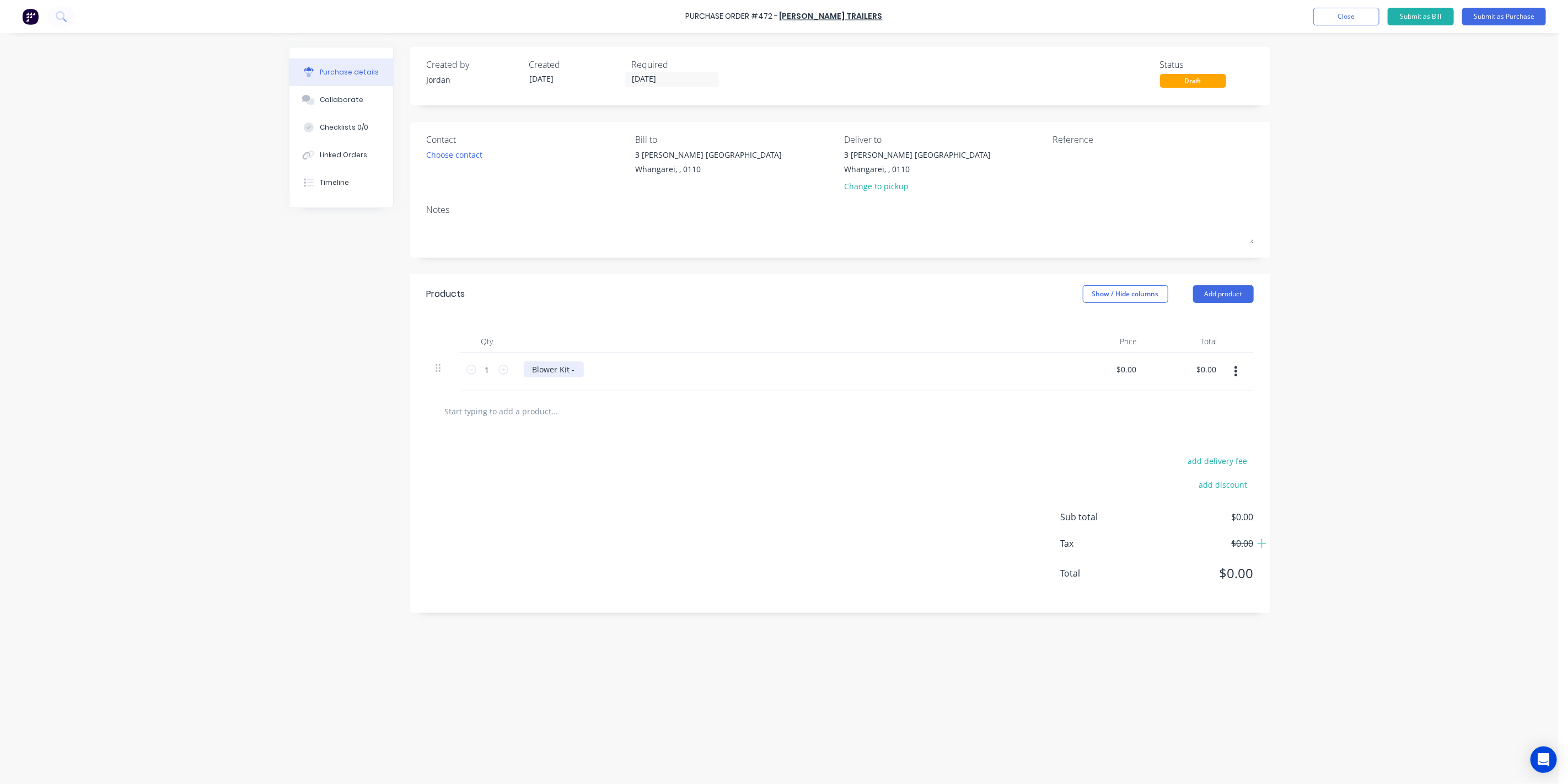
click at [576, 375] on div "Blower Kit -" at bounding box center [553, 369] width 60 height 16
click at [715, 343] on div at bounding box center [791, 341] width 551 height 22
click at [721, 401] on div at bounding box center [601, 411] width 331 height 22
click at [674, 447] on div "add delivery fee add discount Sub total $0.00 Tax $0.00 Total $0.00" at bounding box center [841, 522] width 860 height 181
drag, startPoint x: 1131, startPoint y: 368, endPoint x: 1171, endPoint y: 359, distance: 41.0
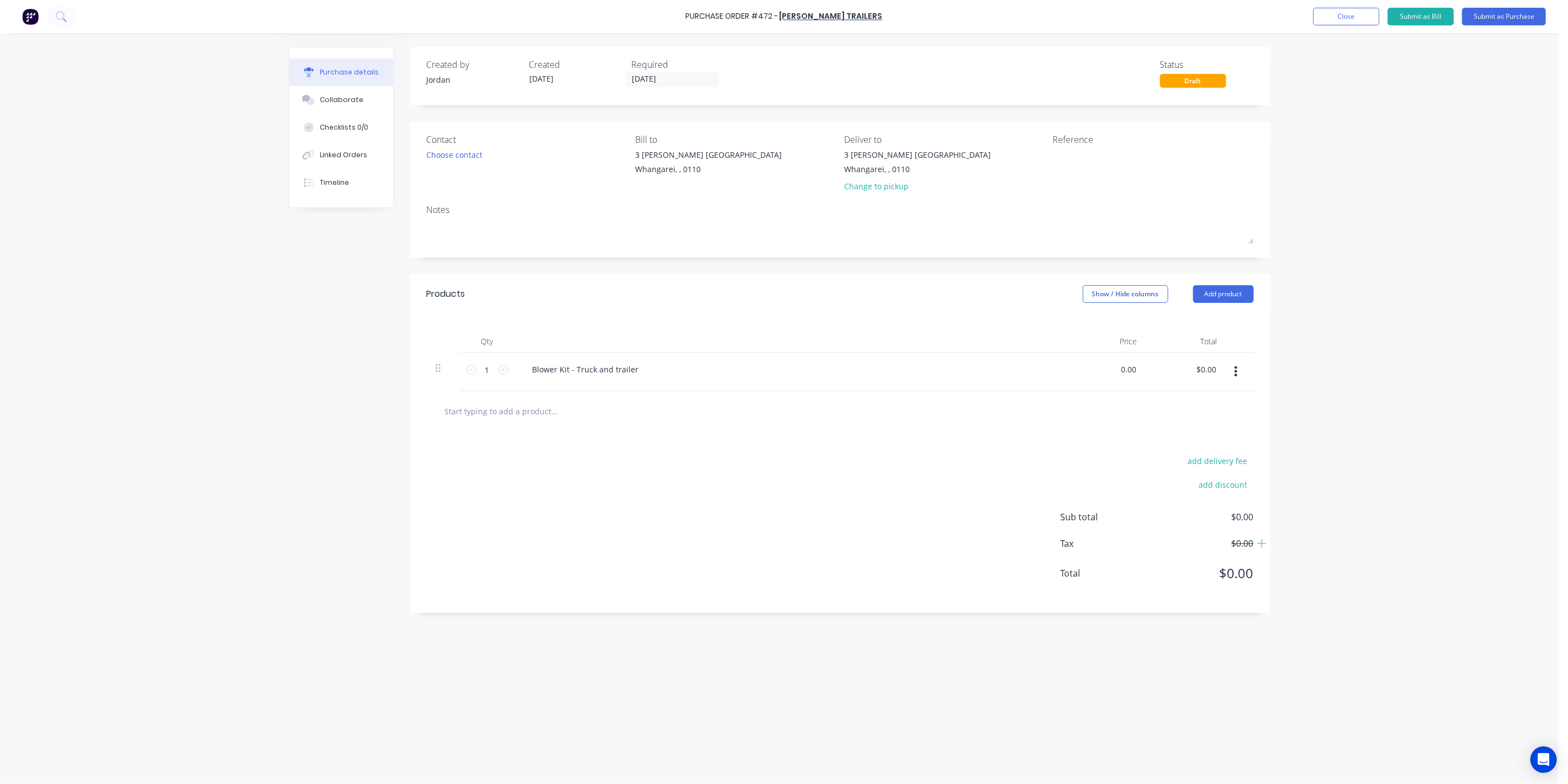
click at [1132, 368] on input "0.00" at bounding box center [1128, 369] width 21 height 16
paste input "42,507.00"
drag, startPoint x: 1131, startPoint y: 370, endPoint x: 1068, endPoint y: 363, distance: 63.4
click at [1070, 363] on div "0.042,507.000 0.042,507.000" at bounding box center [1106, 371] width 80 height 39
paste input "42,507."
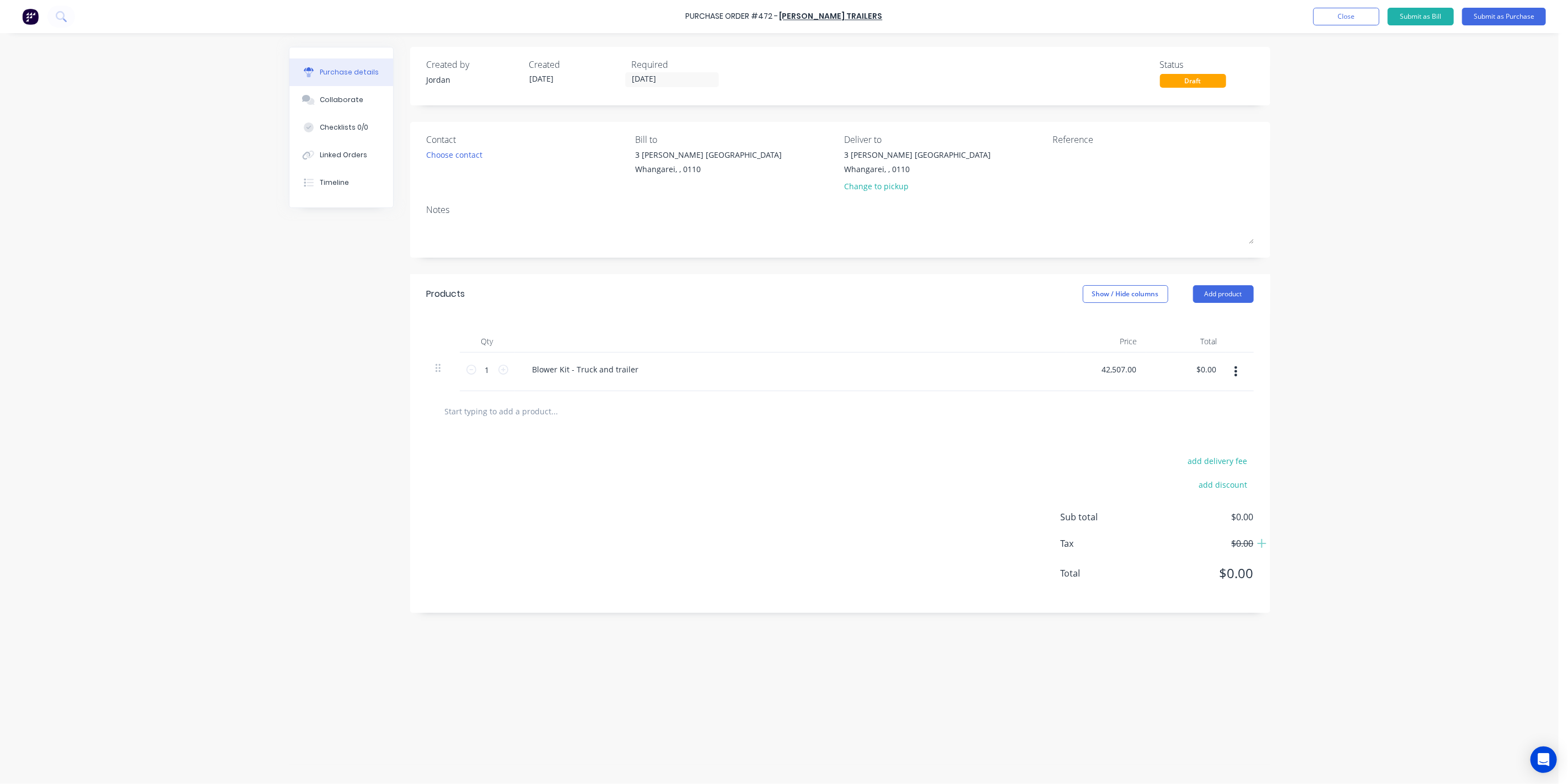
type input "$0.00"
click at [509, 407] on input "text" at bounding box center [554, 411] width 220 height 22
type input "Blower Kit"
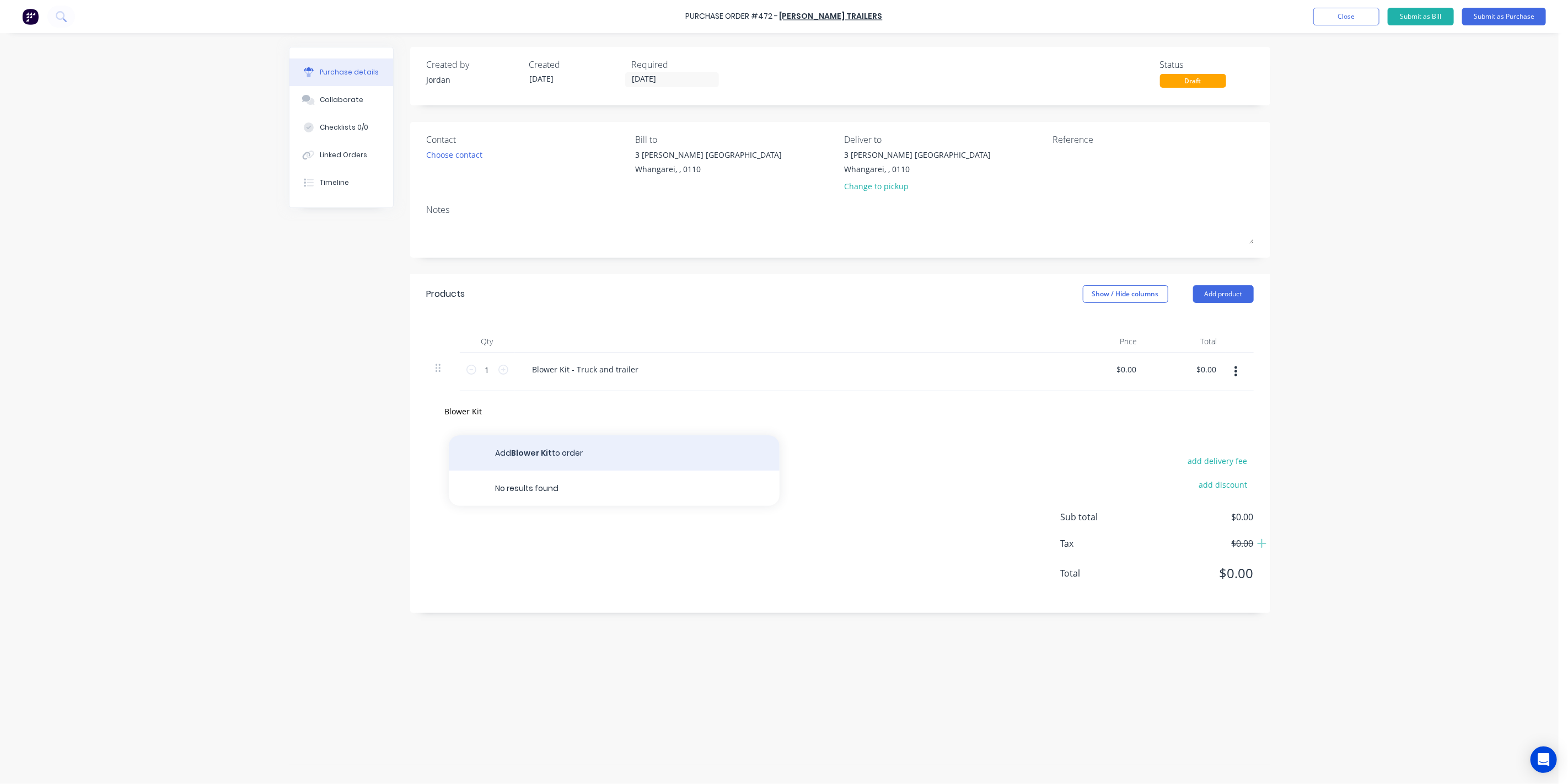
click at [550, 452] on button "Add Blower Kit to order" at bounding box center [614, 453] width 331 height 35
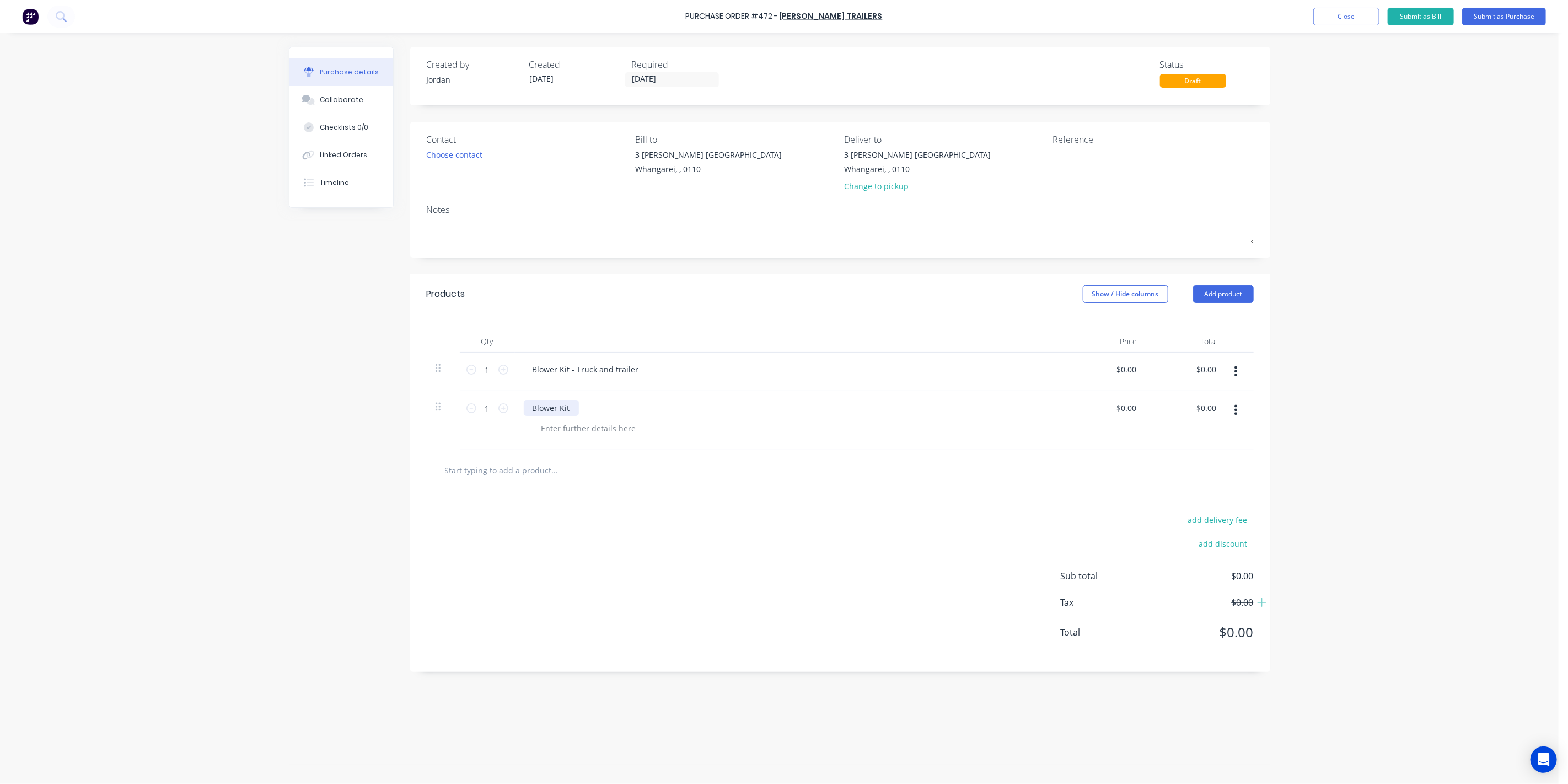
click at [568, 407] on div "Blower Kit" at bounding box center [551, 407] width 55 height 16
drag, startPoint x: 598, startPoint y: 369, endPoint x: 647, endPoint y: 366, distance: 49.1
click at [647, 366] on div "Blower Kit - Truck and trailer" at bounding box center [790, 369] width 534 height 16
click at [603, 410] on div "Blower Kit - Trailer" at bounding box center [566, 407] width 87 height 16
click at [1134, 370] on input "0.00" at bounding box center [1128, 369] width 21 height 16
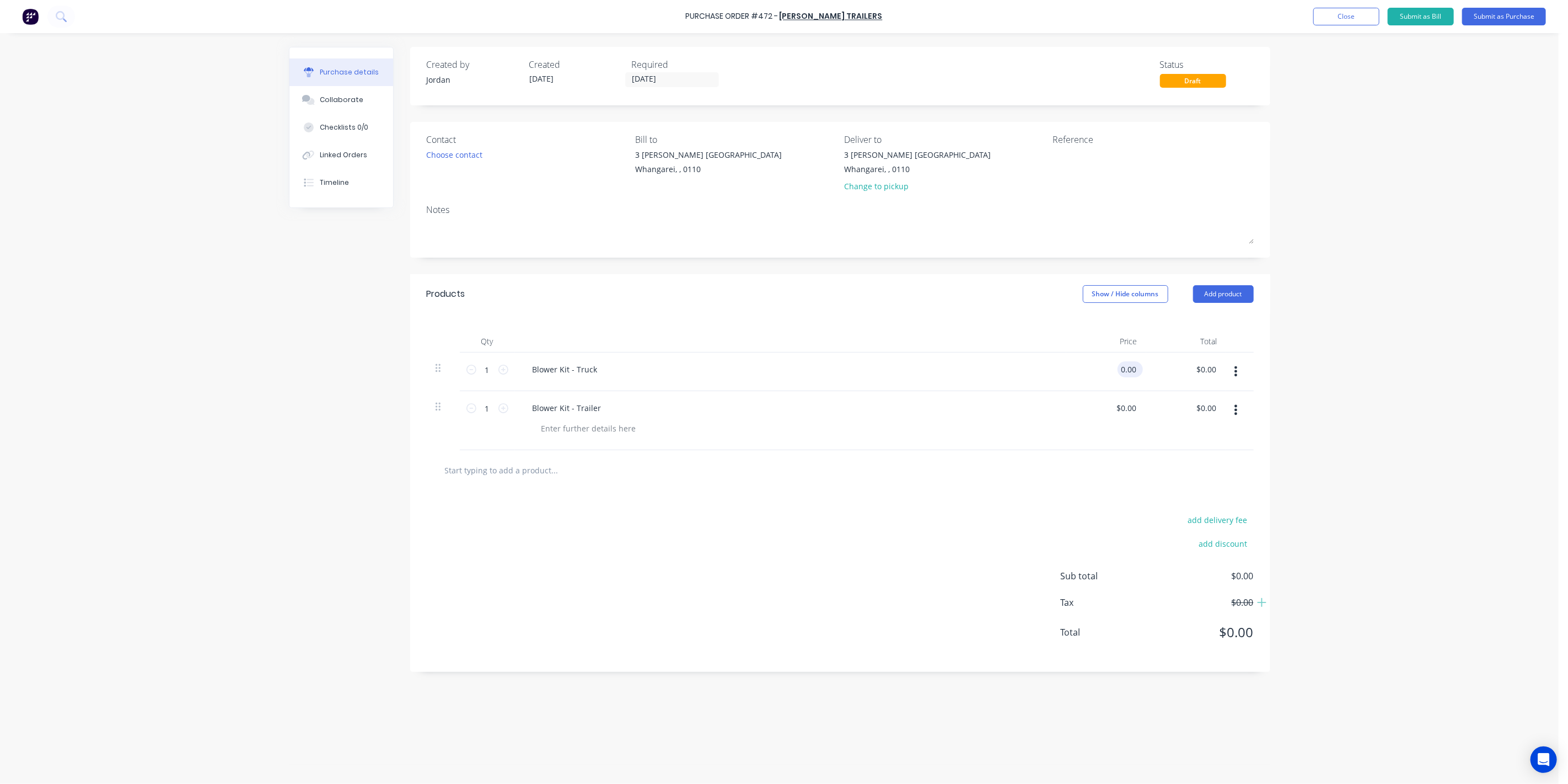
click at [1138, 367] on input "0.00" at bounding box center [1128, 369] width 21 height 16
paste input "42,507"
click at [996, 497] on div "add delivery fee add discount Sub total $0.00 Tax $0.00 Total $0.00" at bounding box center [841, 581] width 860 height 181
click at [1137, 368] on input "0.00" at bounding box center [1126, 369] width 25 height 16
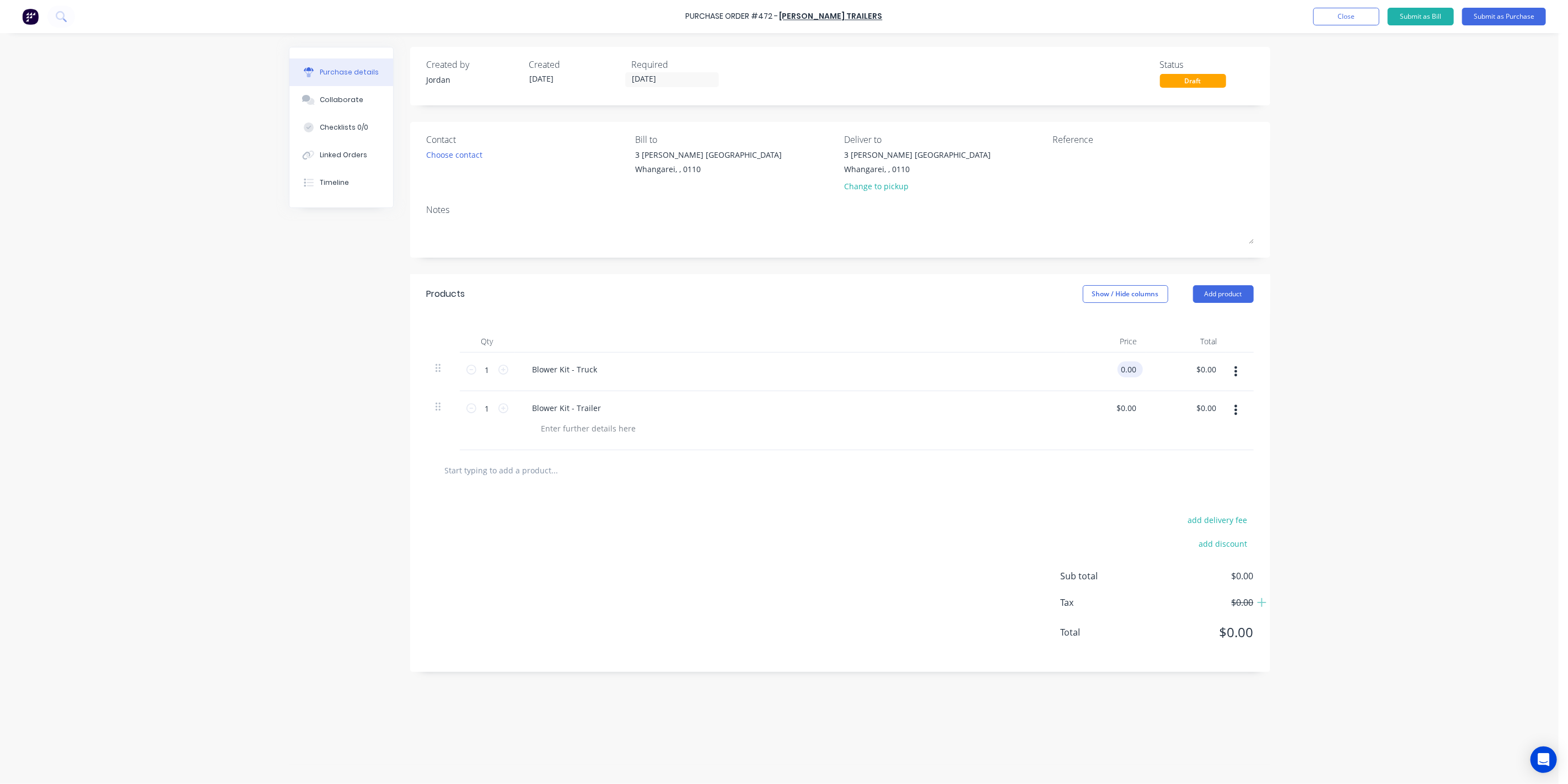
click at [1138, 368] on input "0.00" at bounding box center [1128, 369] width 21 height 16
click at [1137, 369] on input "0.00" at bounding box center [1128, 369] width 21 height 16
paste input "42,507"
click at [1050, 359] on div "Blower Kit - Truck" at bounding box center [791, 371] width 551 height 39
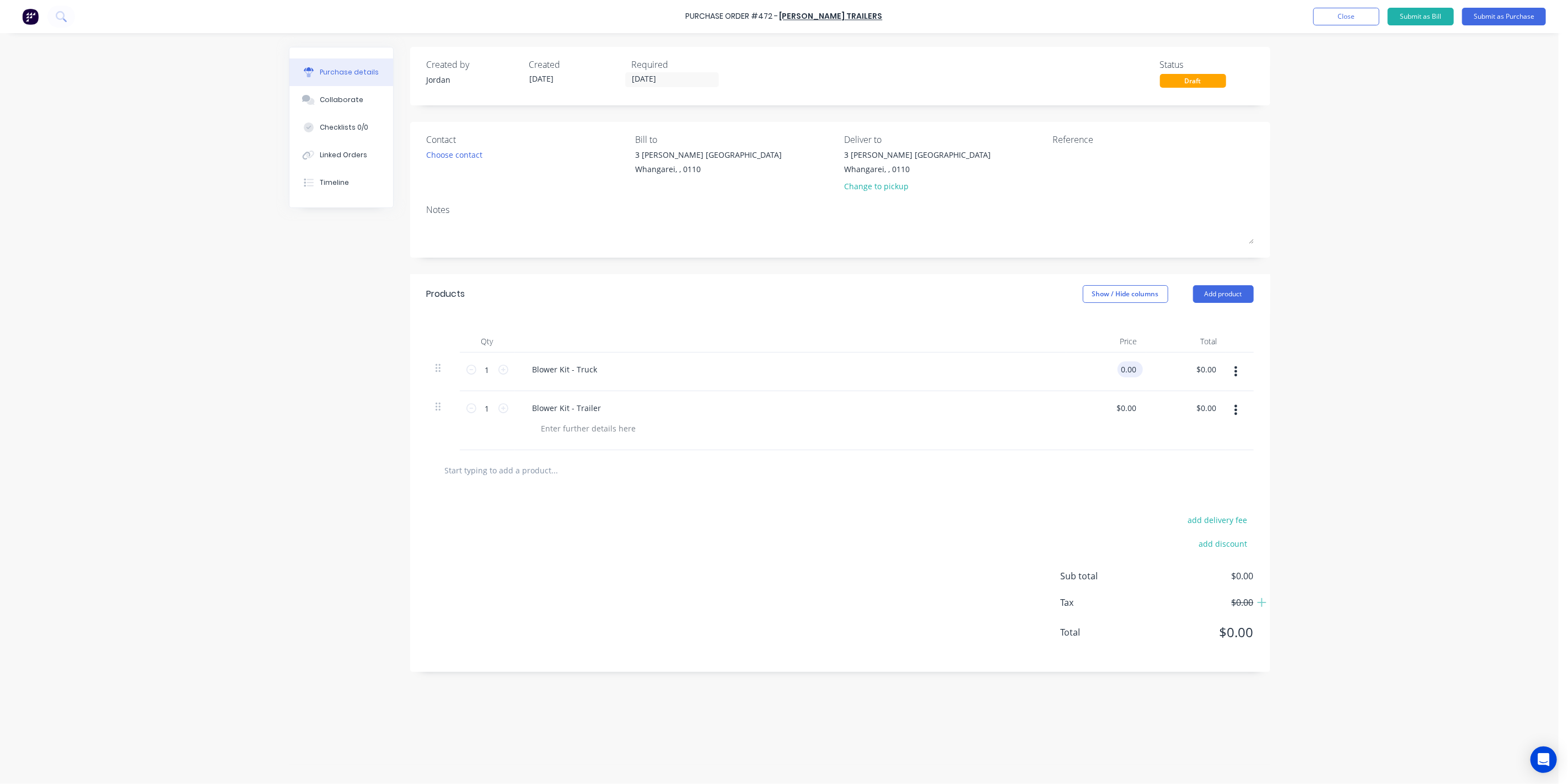
drag, startPoint x: 1125, startPoint y: 369, endPoint x: 1148, endPoint y: 362, distance: 24.0
click at [1125, 369] on input "0.00" at bounding box center [1128, 369] width 21 height 16
click at [1129, 368] on input "0.00" at bounding box center [1128, 369] width 21 height 16
click at [1131, 366] on input "0.00" at bounding box center [1126, 369] width 25 height 16
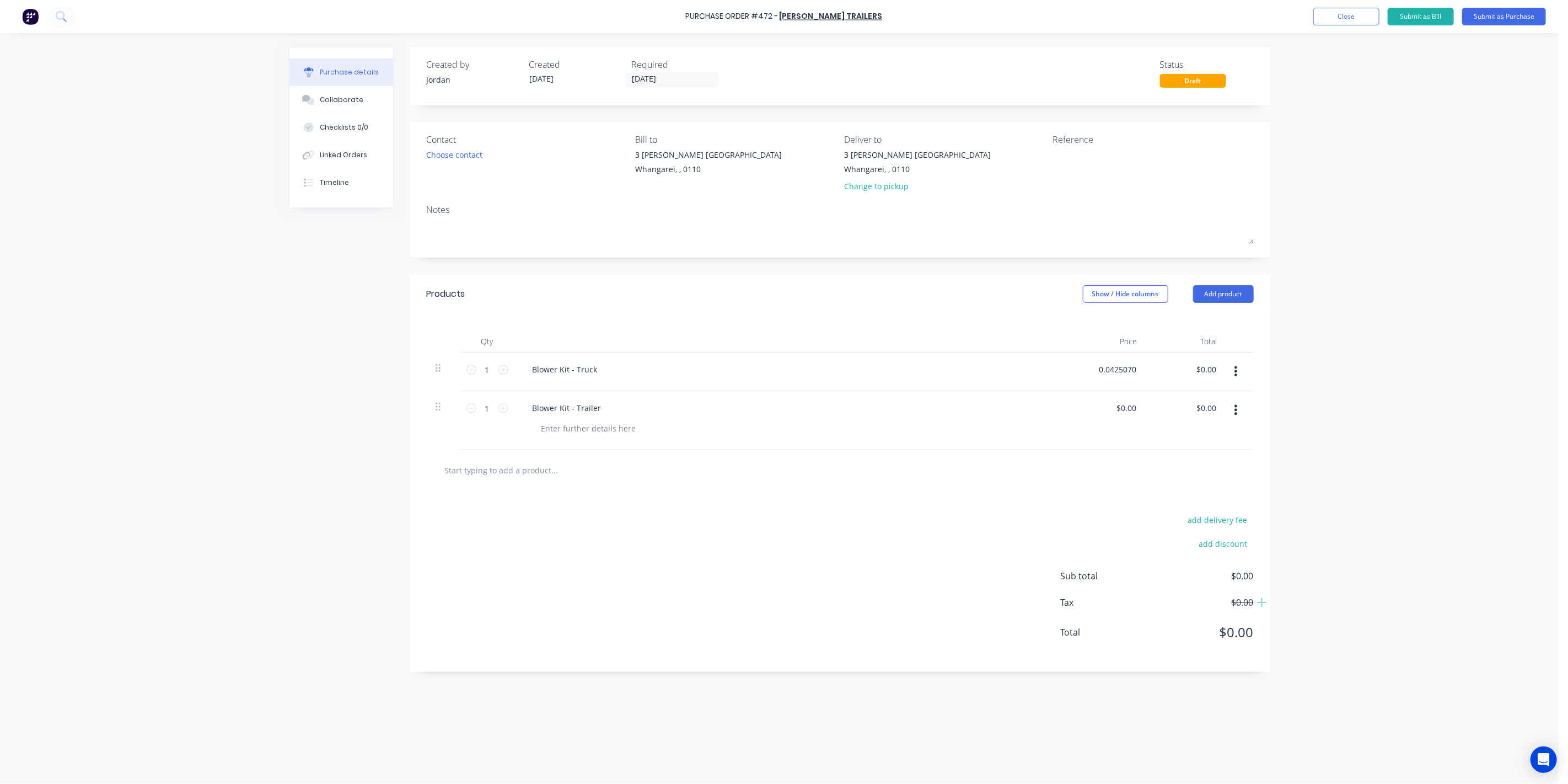
drag, startPoint x: 1137, startPoint y: 368, endPoint x: 1084, endPoint y: 371, distance: 53.1
click at [1084, 371] on div "0.0425070 0.0425070" at bounding box center [1106, 371] width 80 height 39
type input "$42,507.00"
click at [1127, 407] on input "0.00" at bounding box center [1126, 407] width 25 height 16
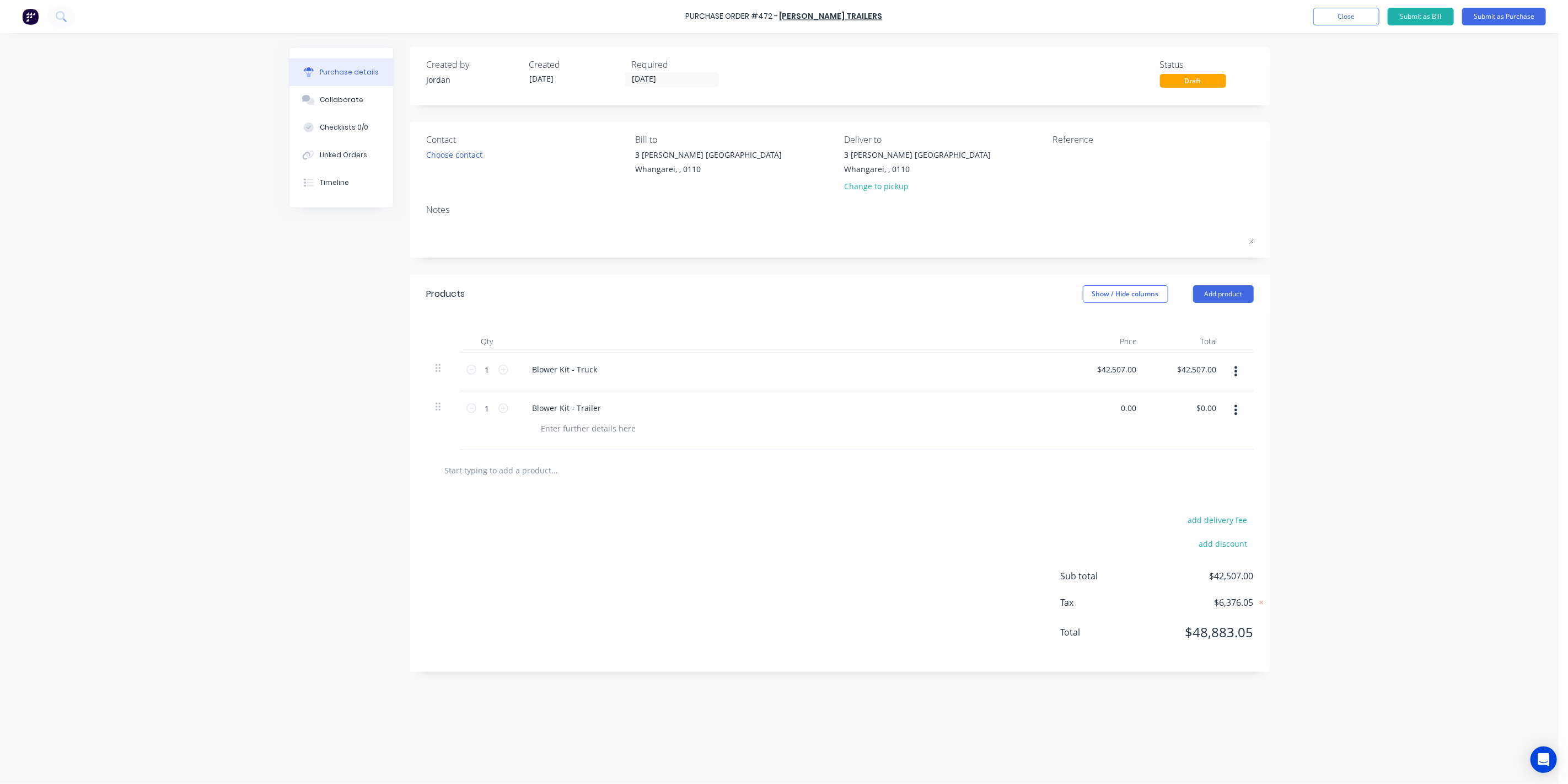
drag, startPoint x: 1137, startPoint y: 406, endPoint x: 1098, endPoint y: 404, distance: 39.1
click at [1099, 405] on div "0.00 0.00" at bounding box center [1106, 420] width 80 height 59
type input "$26,273.00"
click at [1068, 450] on div at bounding box center [841, 470] width 827 height 40
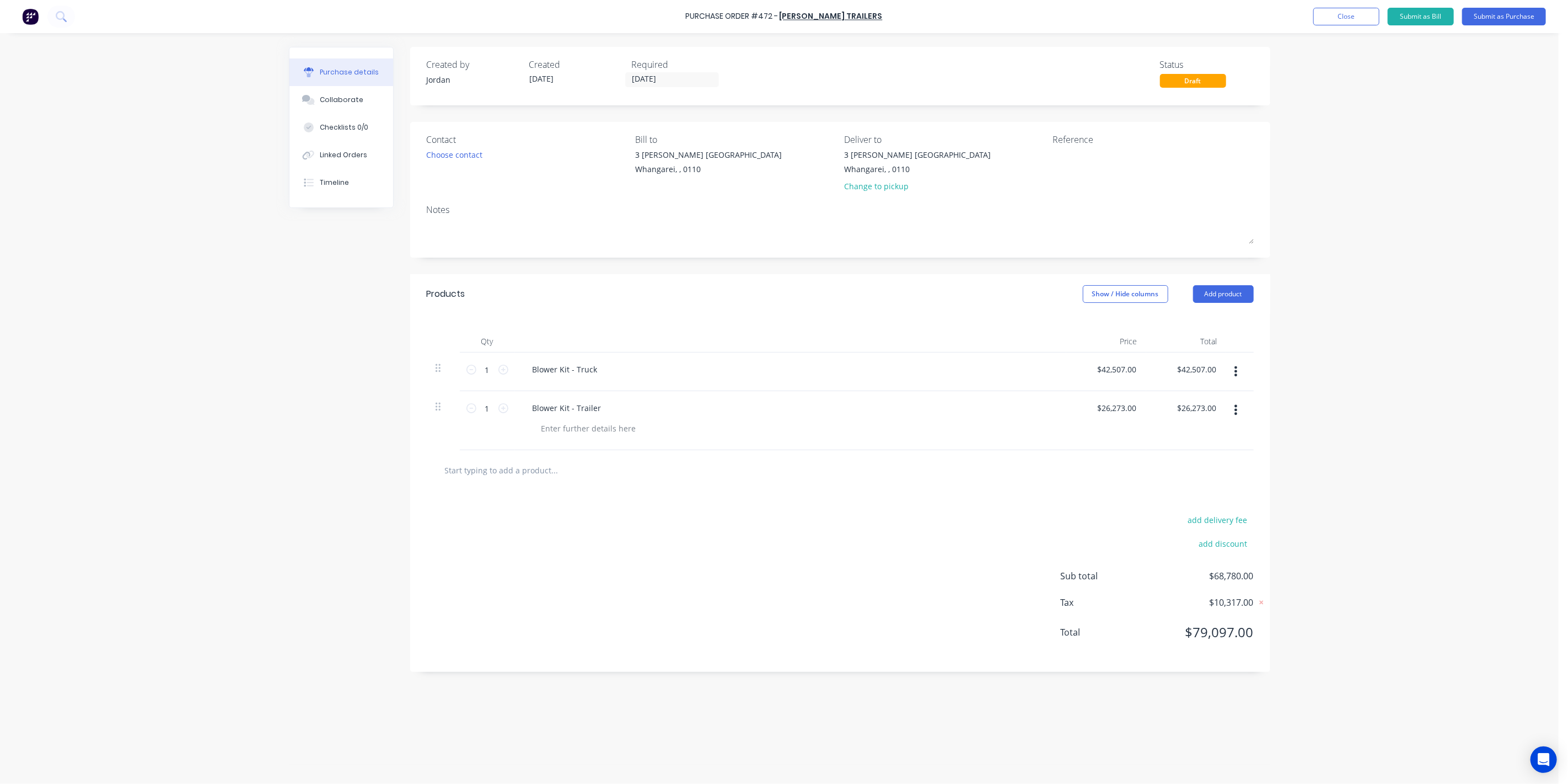
click at [1356, 143] on div "Purchase Order #472 - Cowan Trailers Add product Close Submit as Bill Submit as…" at bounding box center [779, 392] width 1559 height 784
click at [1492, 19] on button "Submit as Purchase" at bounding box center [1504, 16] width 84 height 18
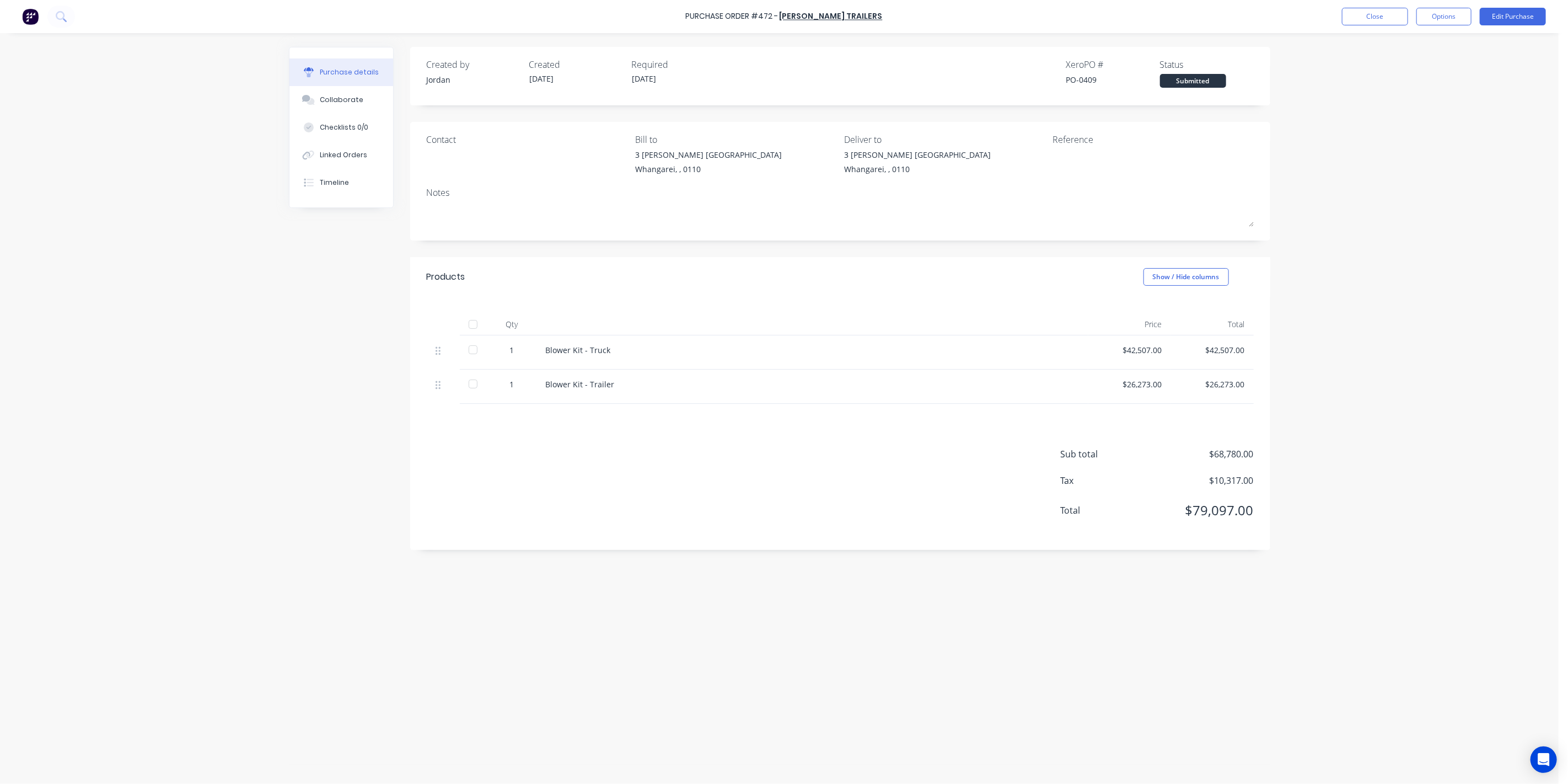
drag, startPoint x: 784, startPoint y: 436, endPoint x: 741, endPoint y: 431, distance: 43.3
click at [784, 436] on div "Sub total $68,780.00 Tax $10,317.00 Total $79,097.00" at bounding box center [841, 476] width 860 height 146
click at [1442, 21] on button "Options" at bounding box center [1444, 16] width 55 height 18
click at [1401, 38] on div "Print / Email" at bounding box center [1419, 45] width 85 height 16
click at [1428, 62] on div "With pricing" at bounding box center [1419, 66] width 85 height 16
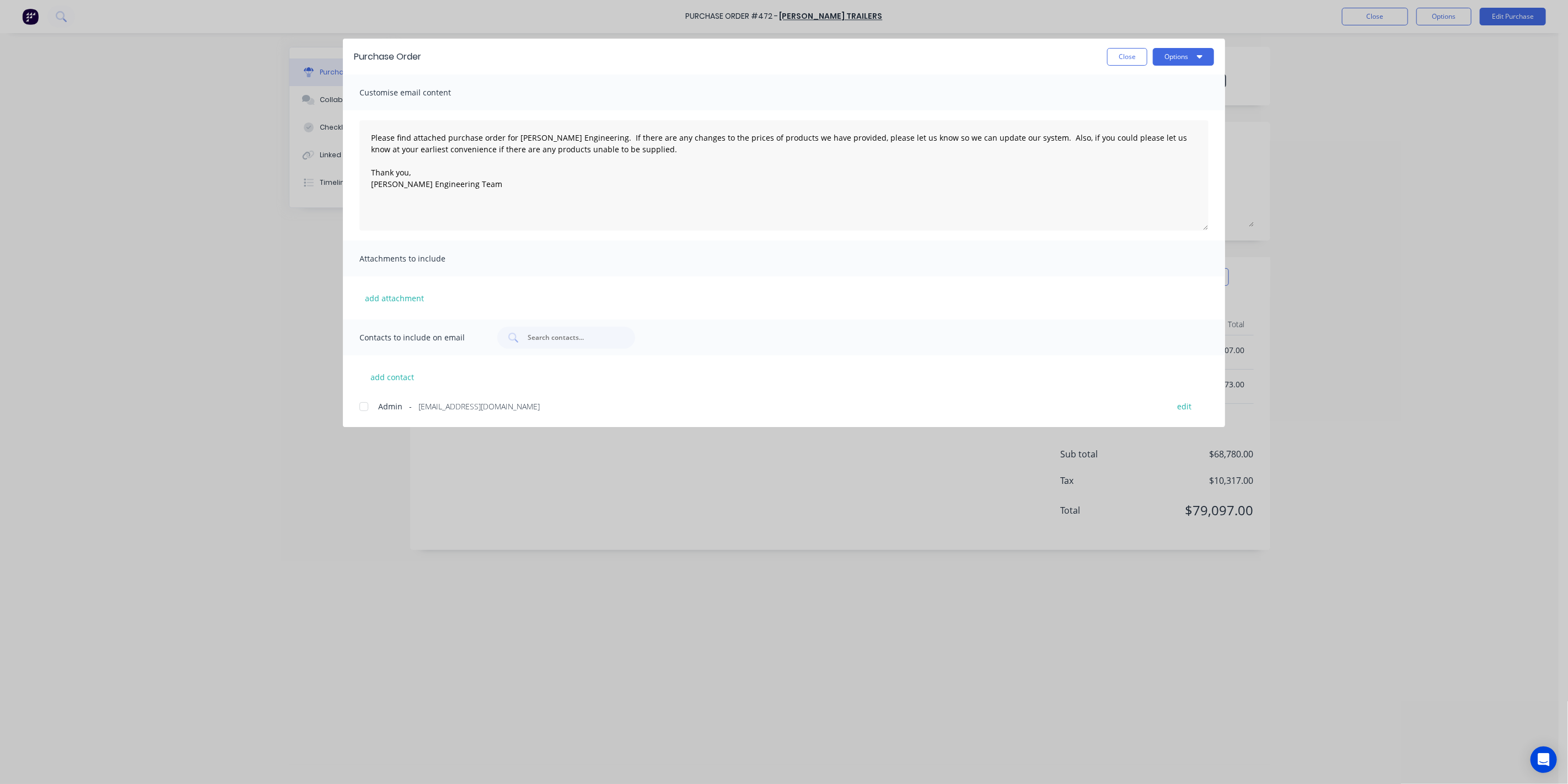
click at [364, 407] on div at bounding box center [364, 406] width 22 height 22
click at [1175, 53] on button "Options" at bounding box center [1183, 57] width 61 height 18
click at [1148, 128] on div "Email" at bounding box center [1161, 128] width 85 height 16
click at [1128, 52] on button "Close" at bounding box center [1127, 57] width 40 height 18
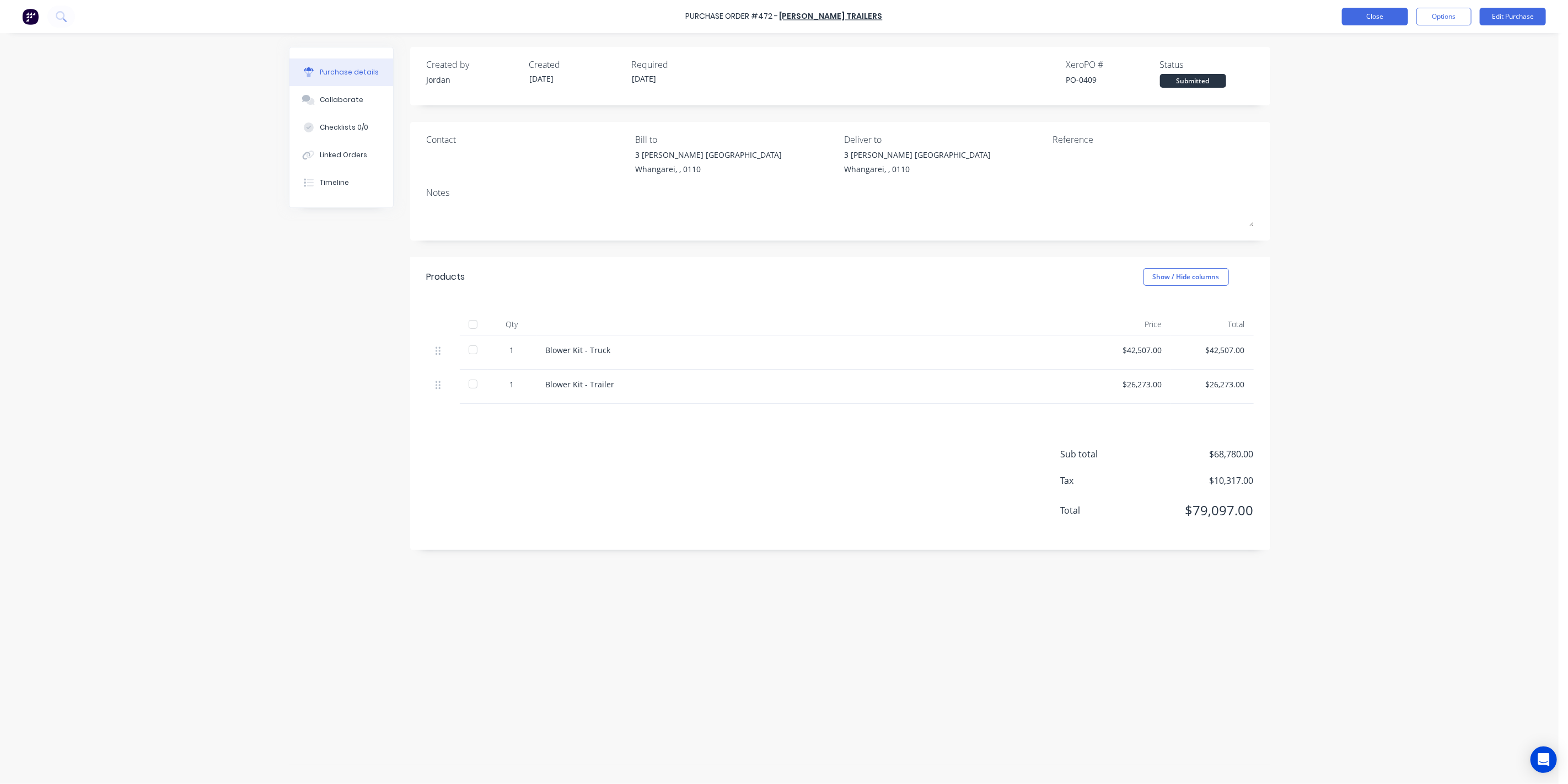
click at [1384, 15] on button "Close" at bounding box center [1375, 16] width 66 height 18
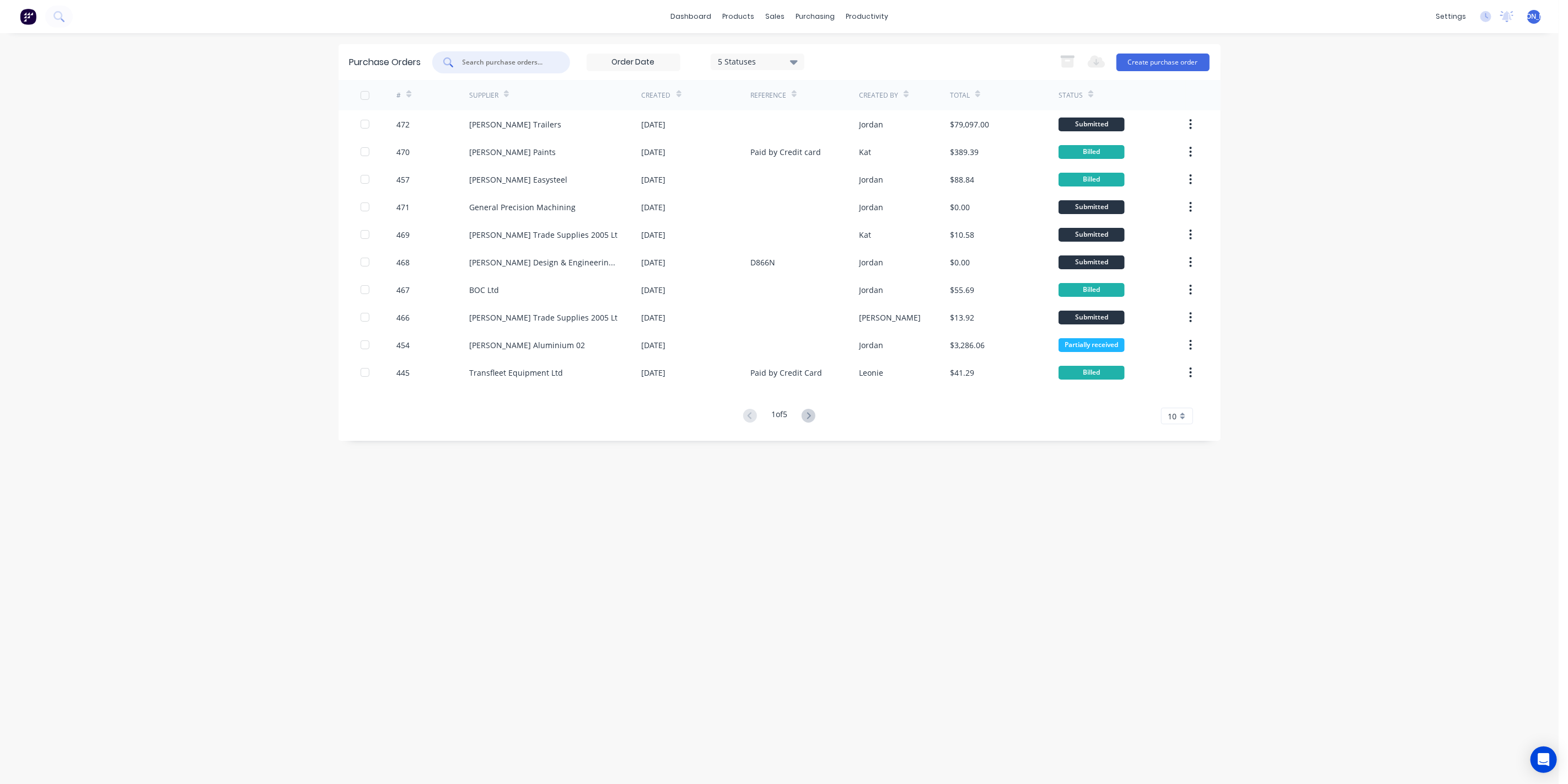
click at [503, 63] on input "text" at bounding box center [507, 62] width 92 height 11
